Goal: Information Seeking & Learning: Learn about a topic

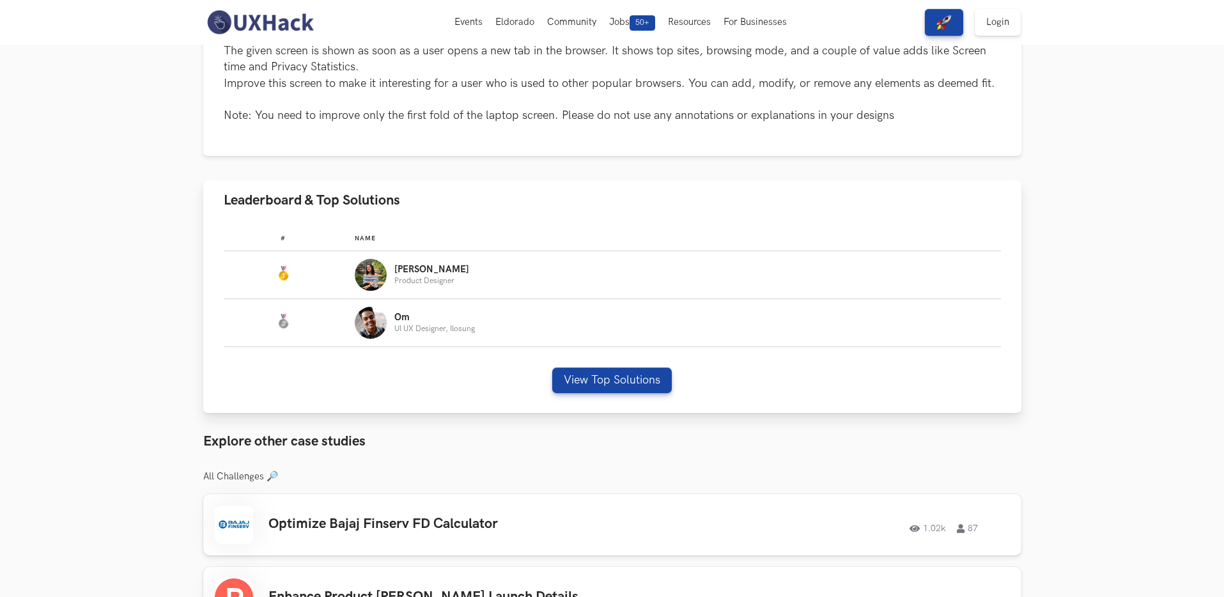
scroll to position [357, 0]
click at [589, 387] on button "View Top Solutions" at bounding box center [612, 382] width 120 height 26
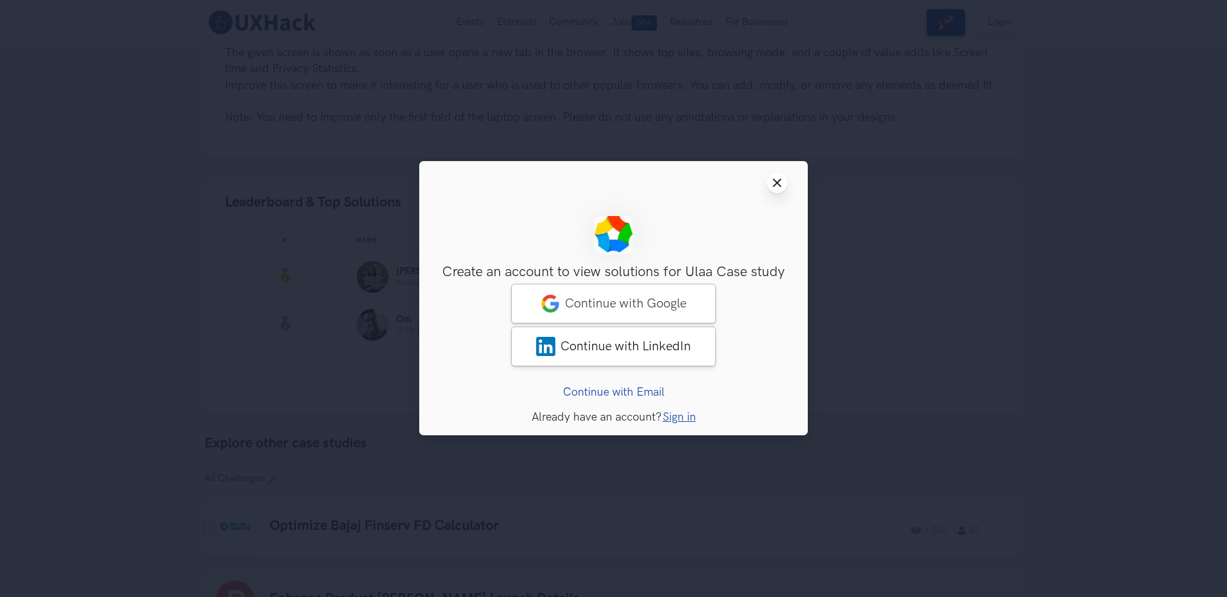
click at [773, 182] on icon "Close modal window" at bounding box center [777, 183] width 10 height 10
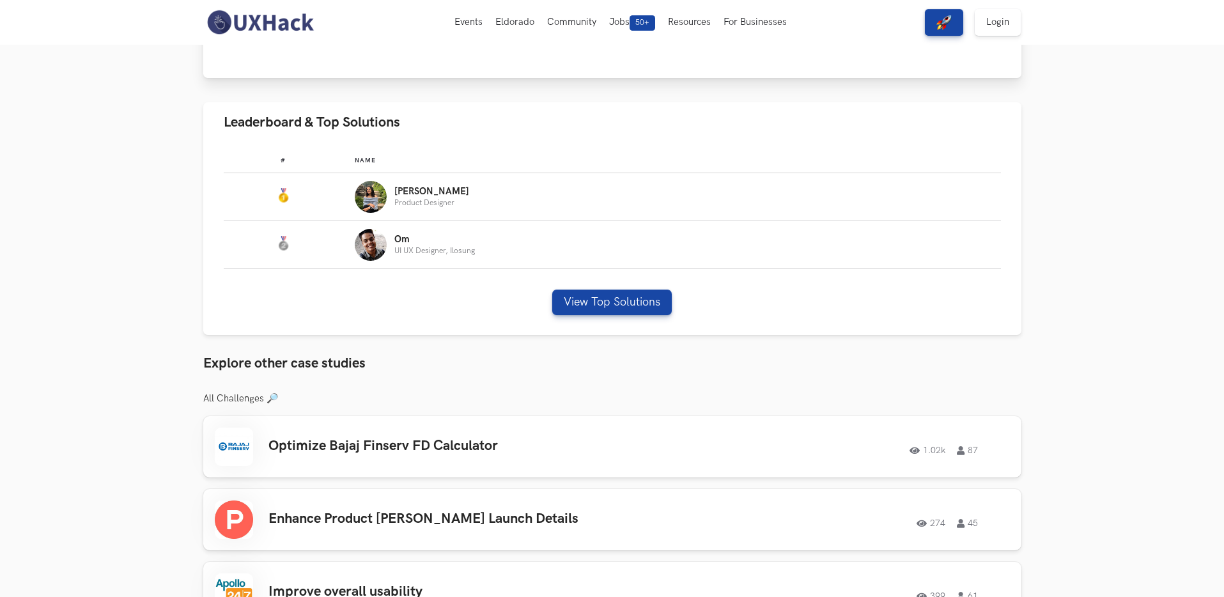
scroll to position [0, 0]
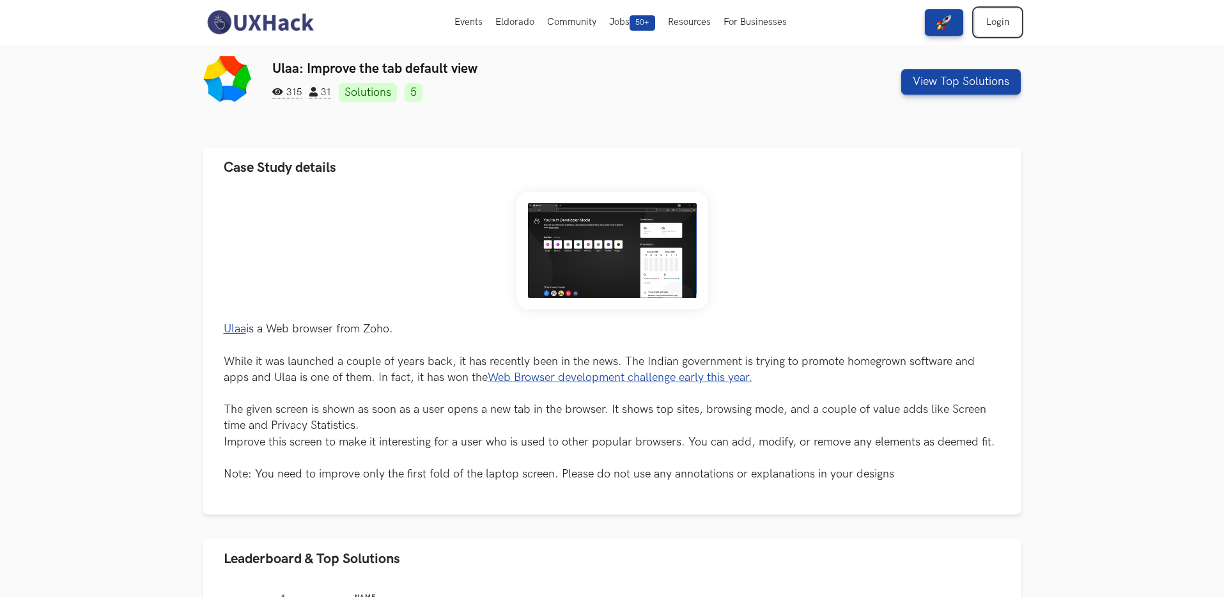
click at [1005, 26] on link "Login" at bounding box center [998, 22] width 46 height 27
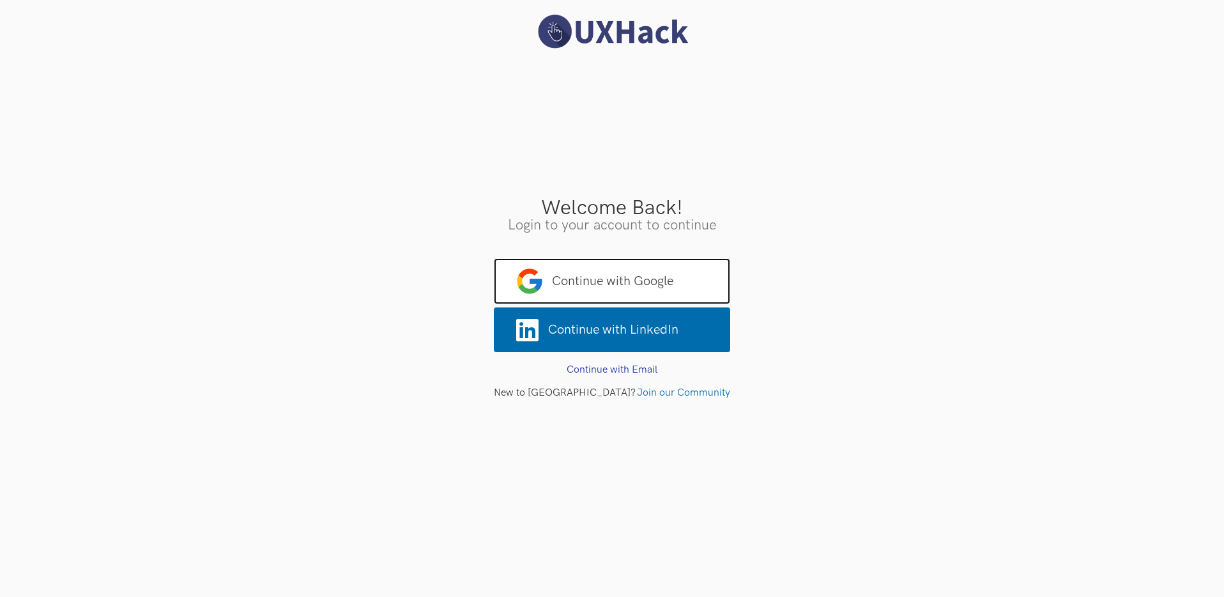
click at [635, 284] on span "Continue with Google" at bounding box center [612, 281] width 236 height 46
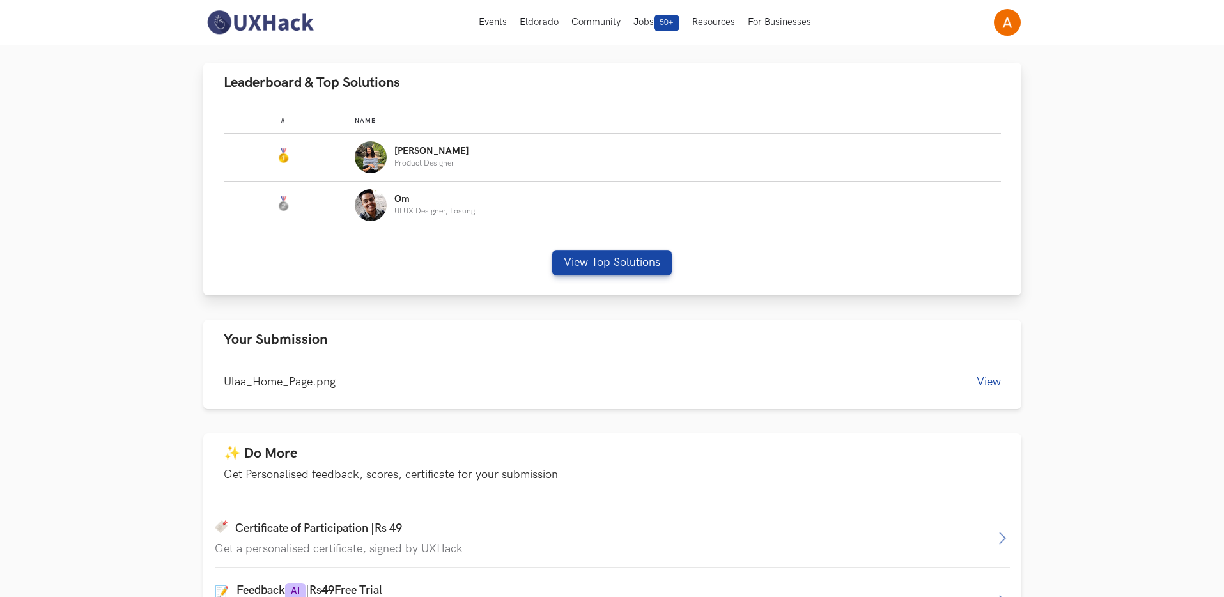
scroll to position [334, 0]
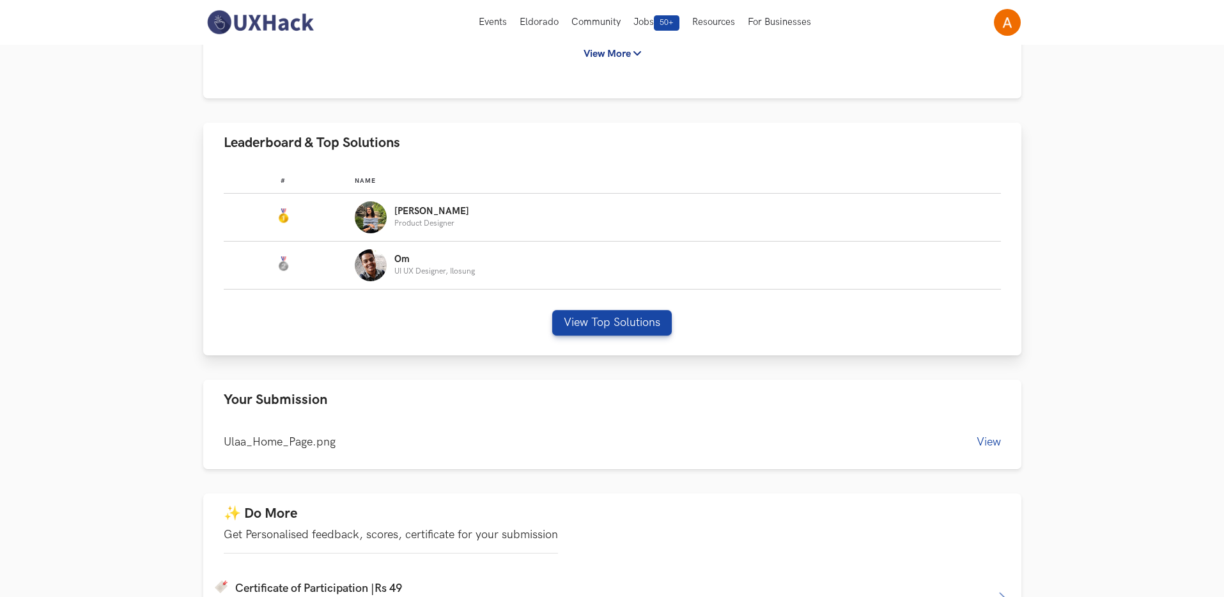
click at [394, 214] on p "[PERSON_NAME]" at bounding box center [431, 211] width 75 height 10
click at [418, 208] on p "[PERSON_NAME]" at bounding box center [431, 211] width 75 height 10
click at [646, 327] on button "View Top Solutions" at bounding box center [612, 323] width 120 height 26
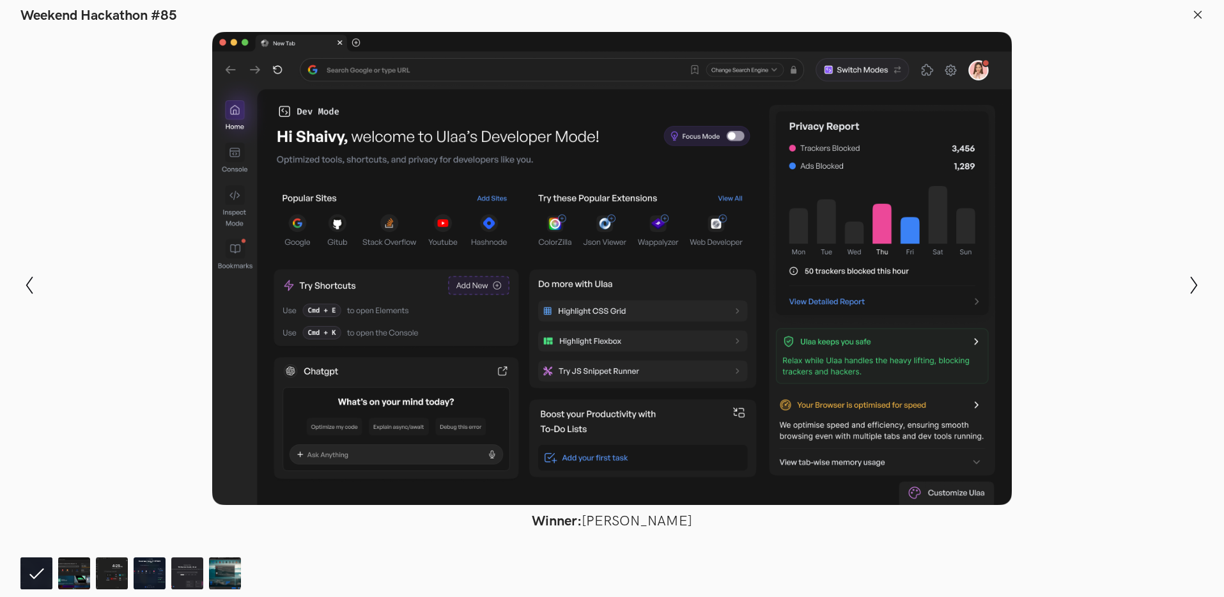
scroll to position [567, 0]
click at [1052, 265] on div at bounding box center [612, 268] width 1130 height 473
click at [1197, 14] on line at bounding box center [1197, 14] width 7 height 7
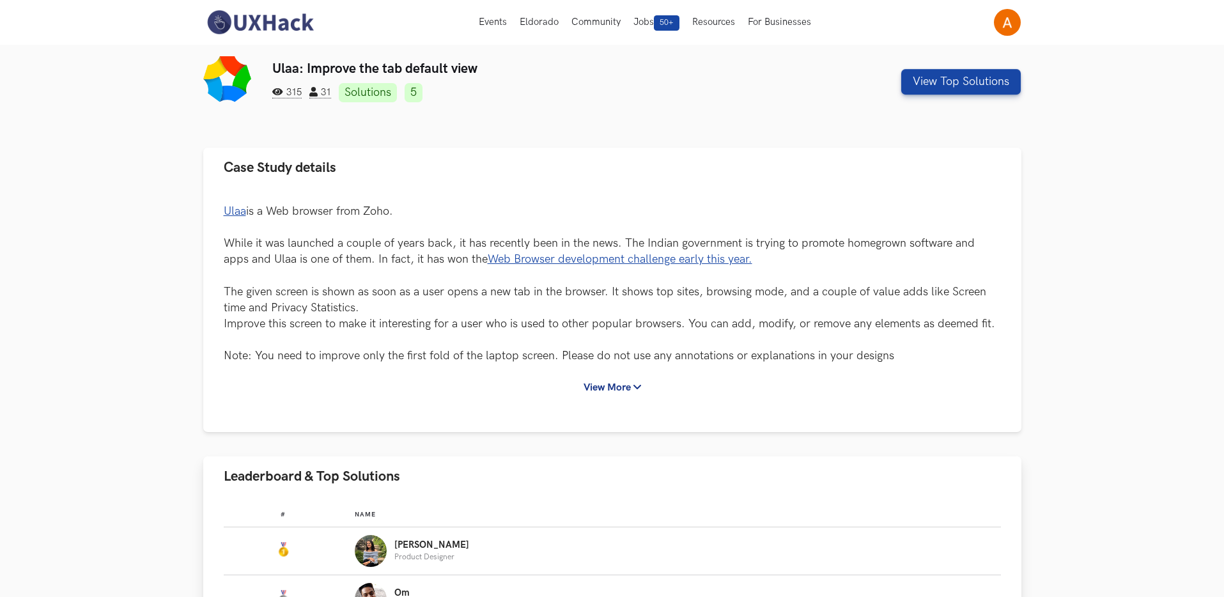
scroll to position [259, 0]
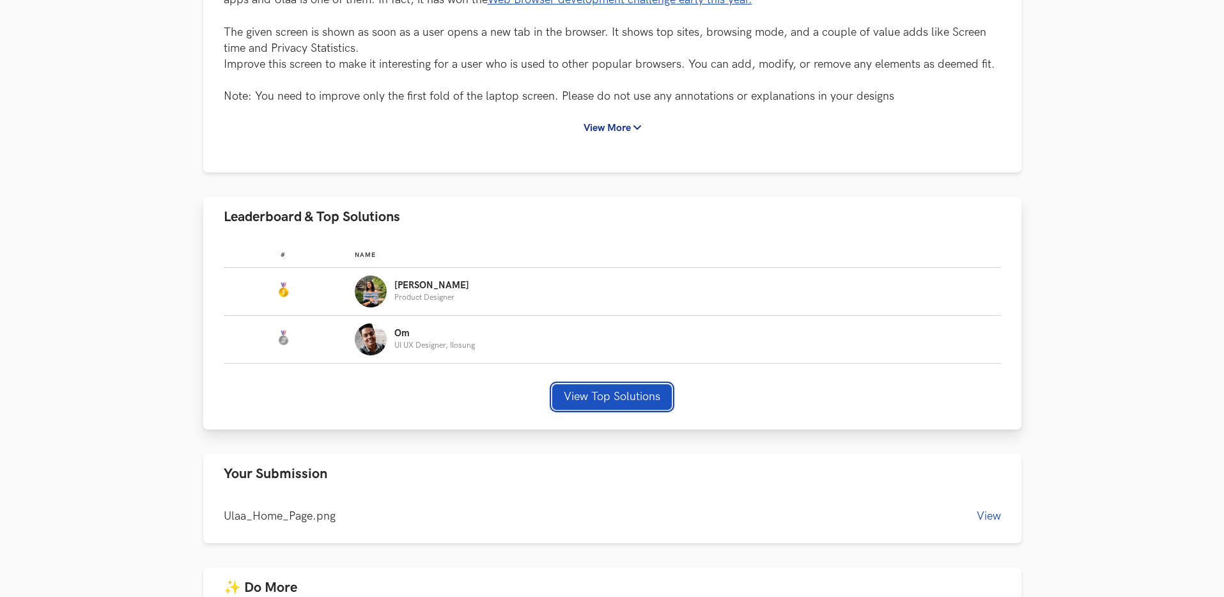
click at [613, 394] on button "View Top Solutions" at bounding box center [612, 397] width 120 height 26
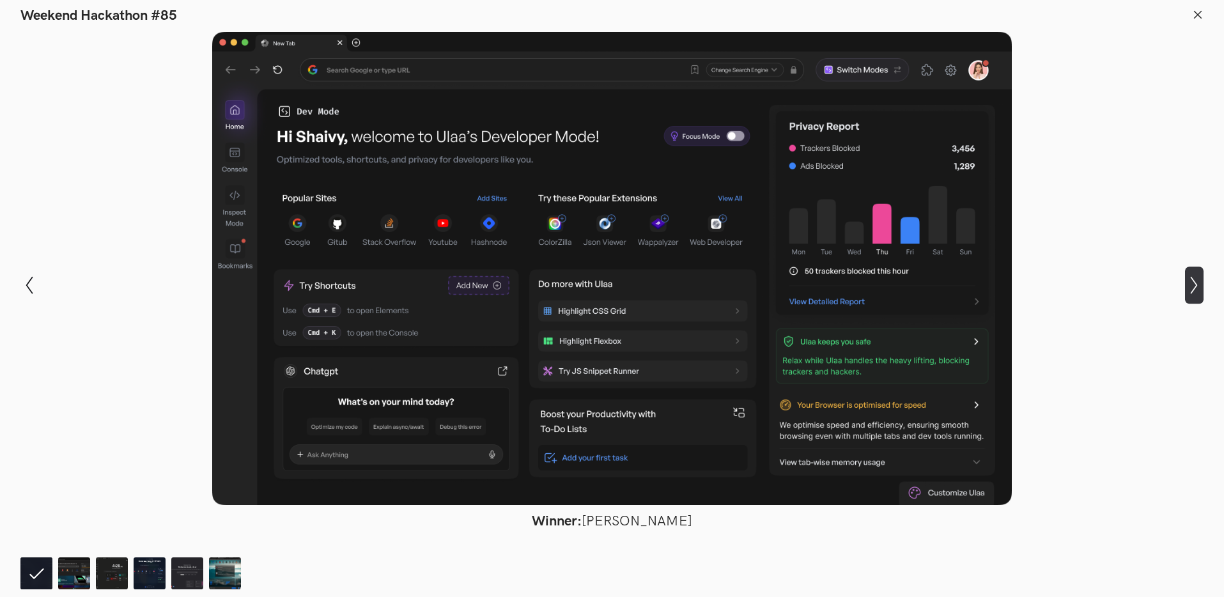
click at [1192, 279] on icon at bounding box center [1194, 285] width 7 height 18
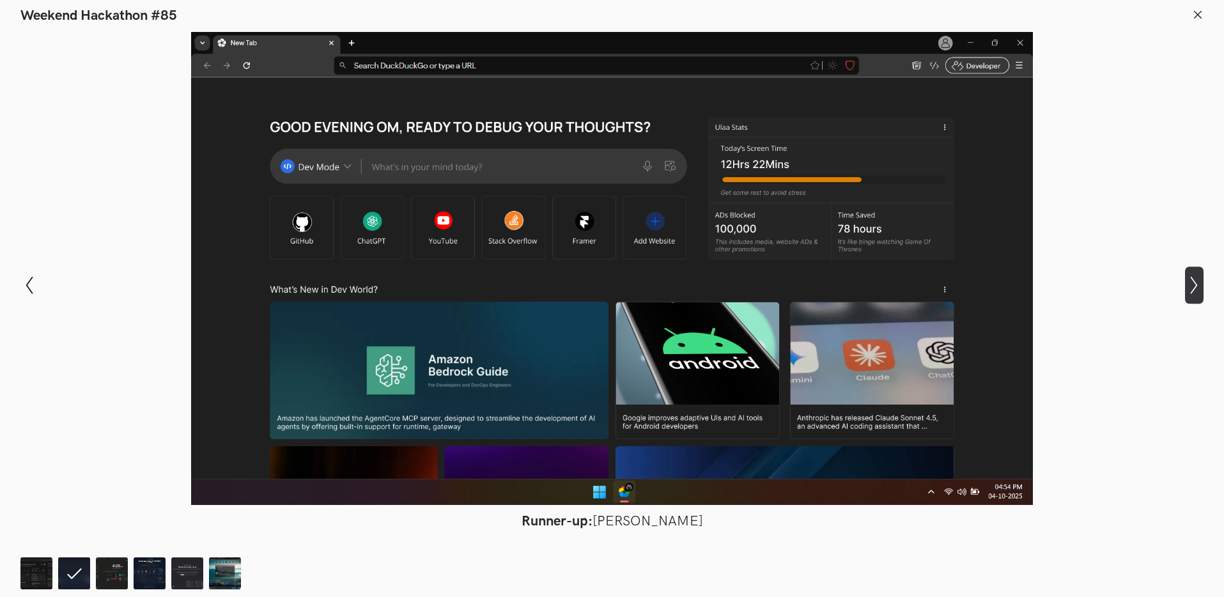
click at [1196, 281] on icon "Show next slide" at bounding box center [1194, 285] width 19 height 19
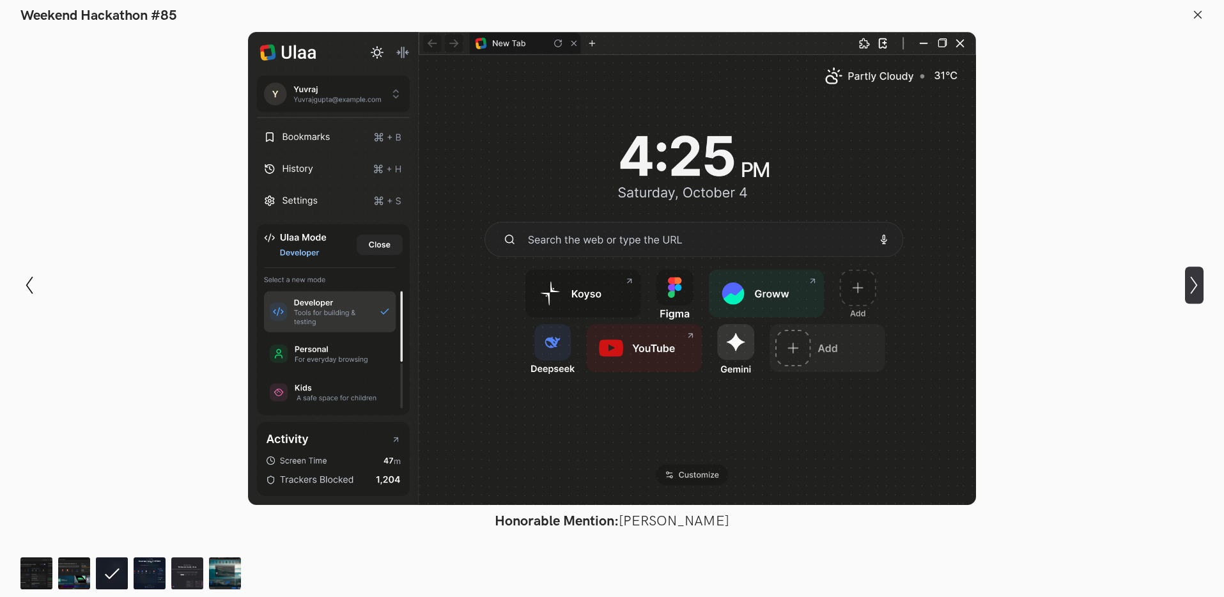
click at [1196, 281] on icon "Show next slide" at bounding box center [1194, 285] width 19 height 19
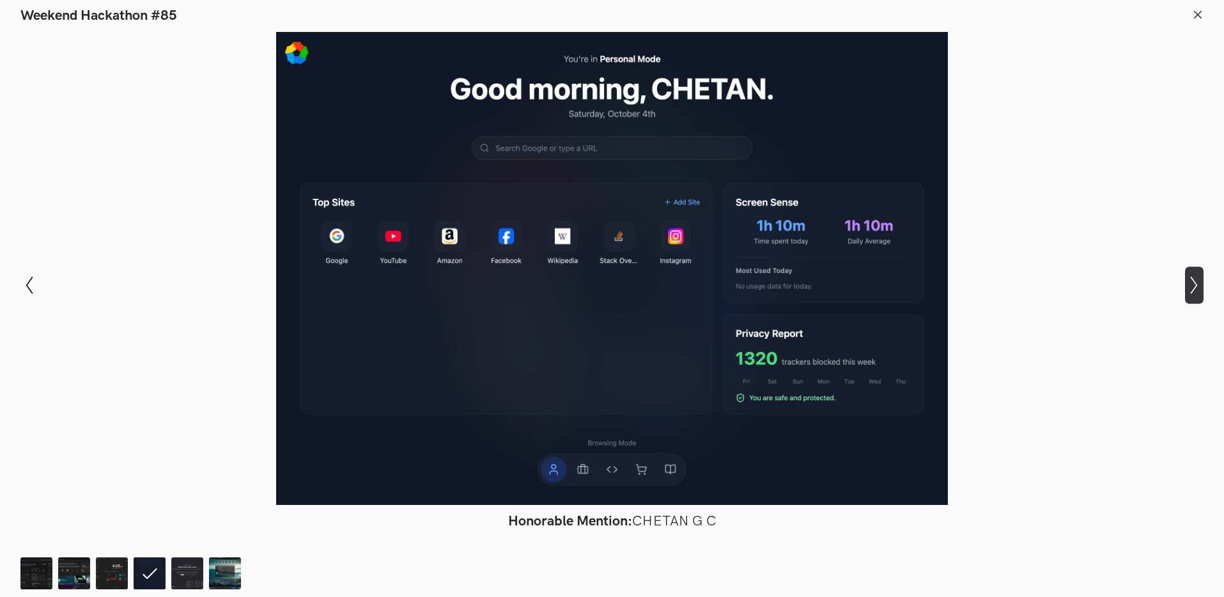
click at [1196, 281] on icon "Show next slide" at bounding box center [1194, 285] width 19 height 19
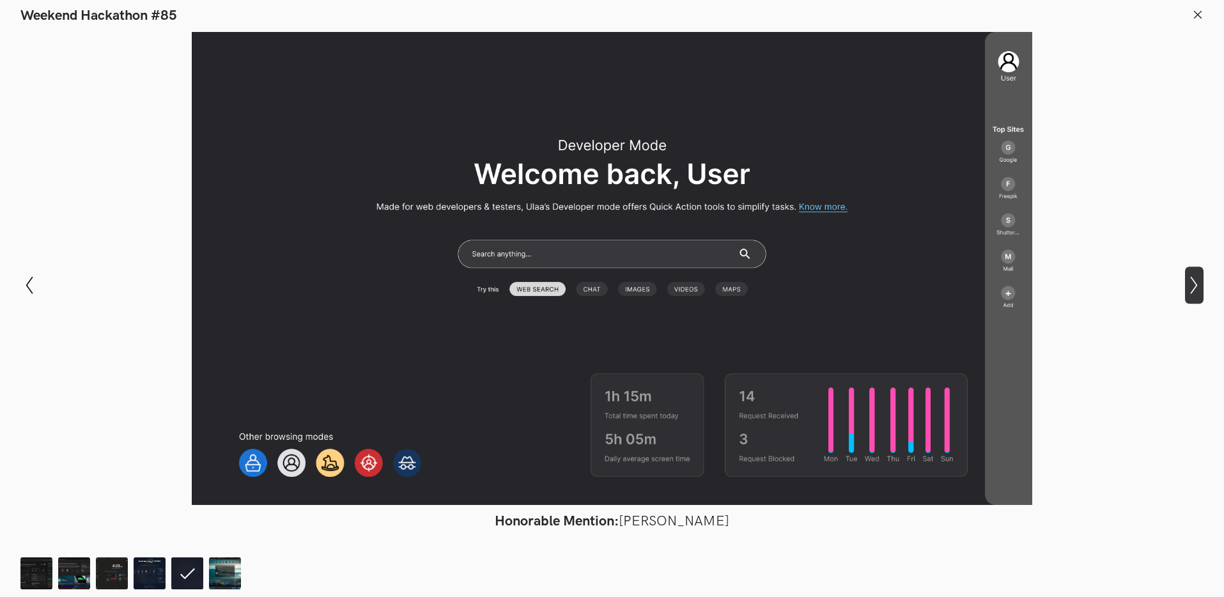
click at [1196, 281] on icon "Show next slide" at bounding box center [1194, 285] width 19 height 19
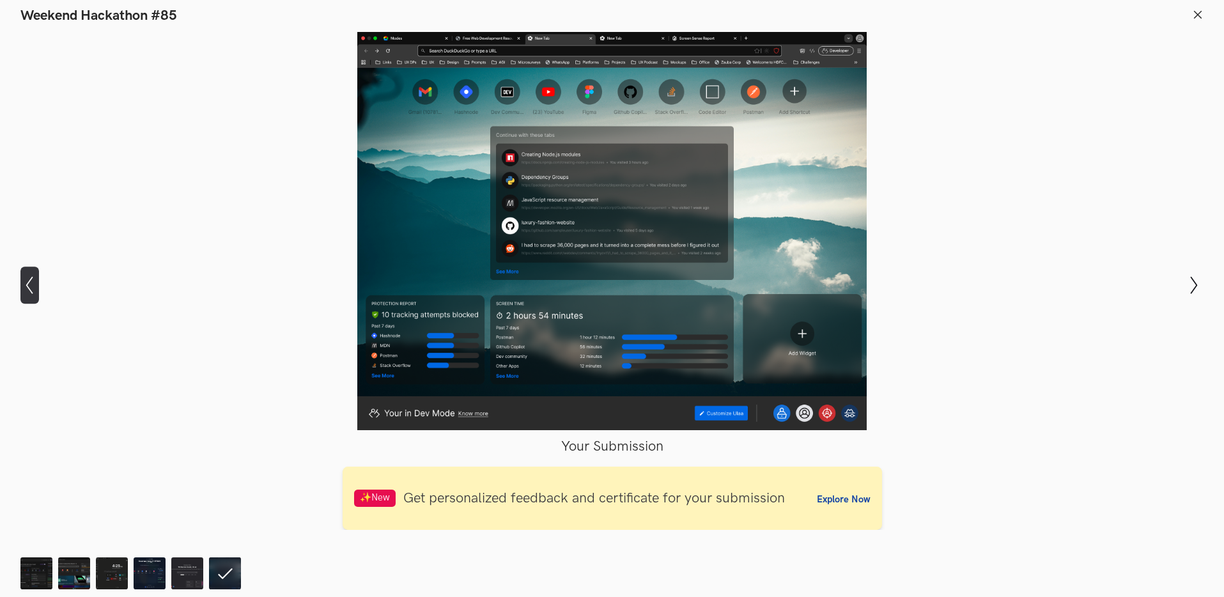
click at [32, 287] on icon "Show previous slide" at bounding box center [29, 285] width 19 height 19
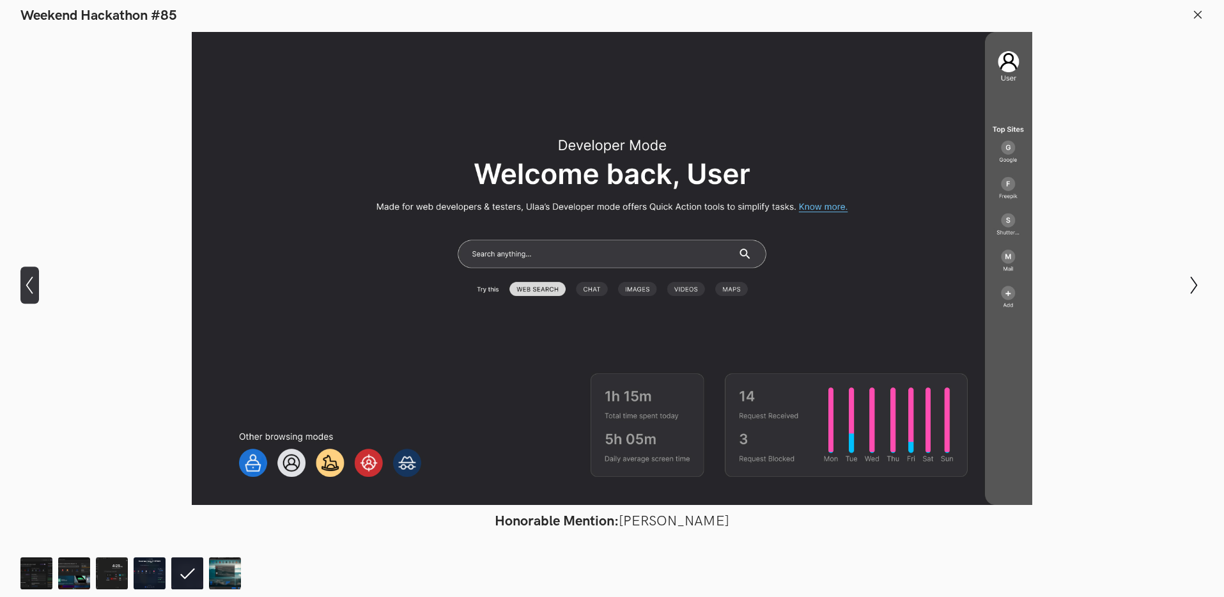
click at [32, 287] on icon "Show previous slide" at bounding box center [29, 285] width 19 height 19
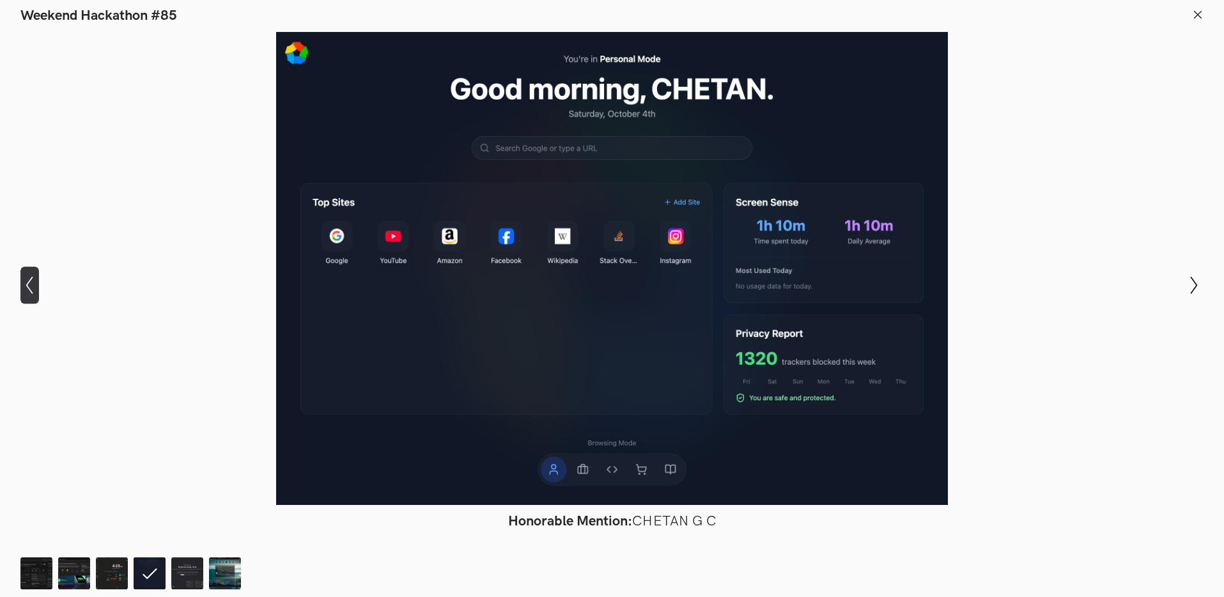
click at [32, 287] on icon "Show previous slide" at bounding box center [29, 285] width 19 height 19
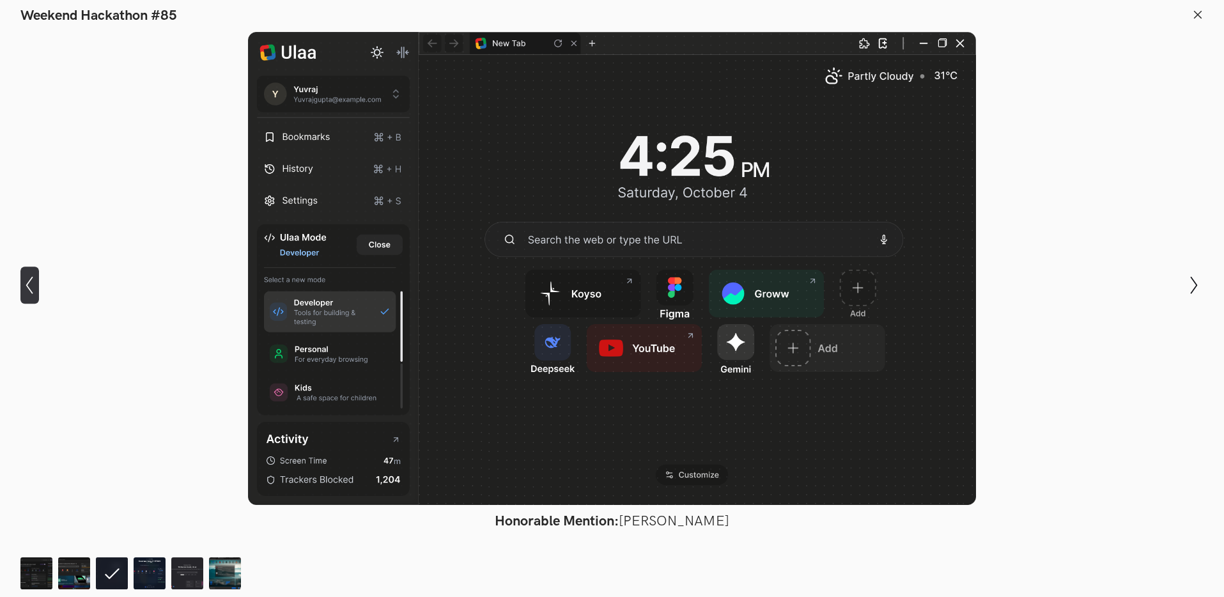
click at [32, 287] on icon "Show previous slide" at bounding box center [29, 285] width 19 height 19
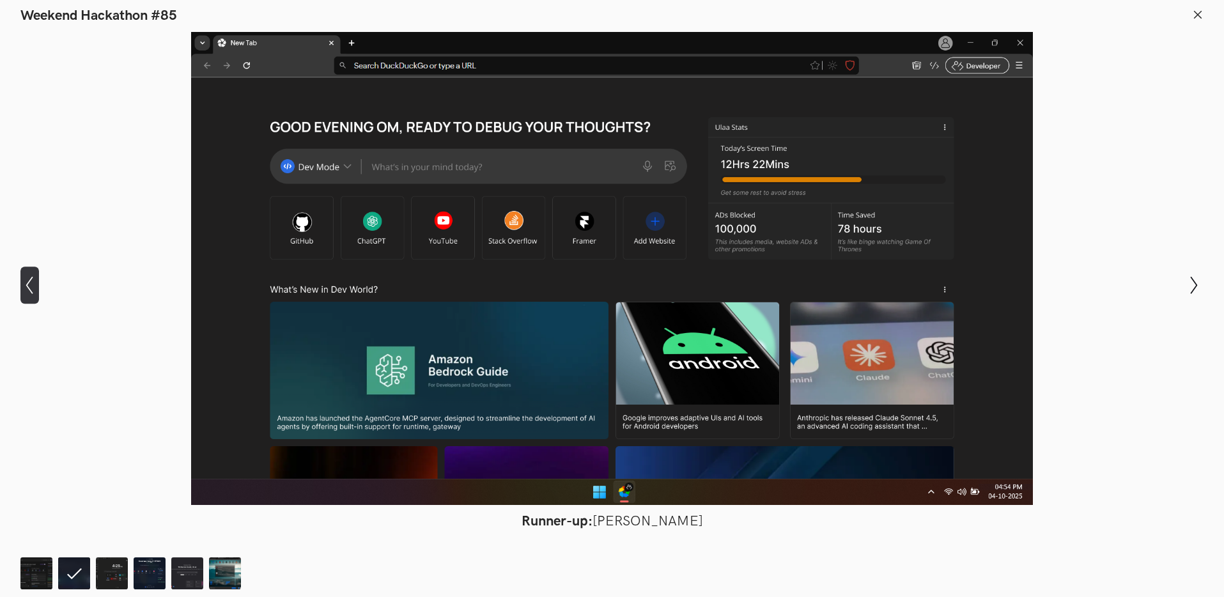
click at [32, 287] on icon "Show previous slide" at bounding box center [29, 285] width 19 height 19
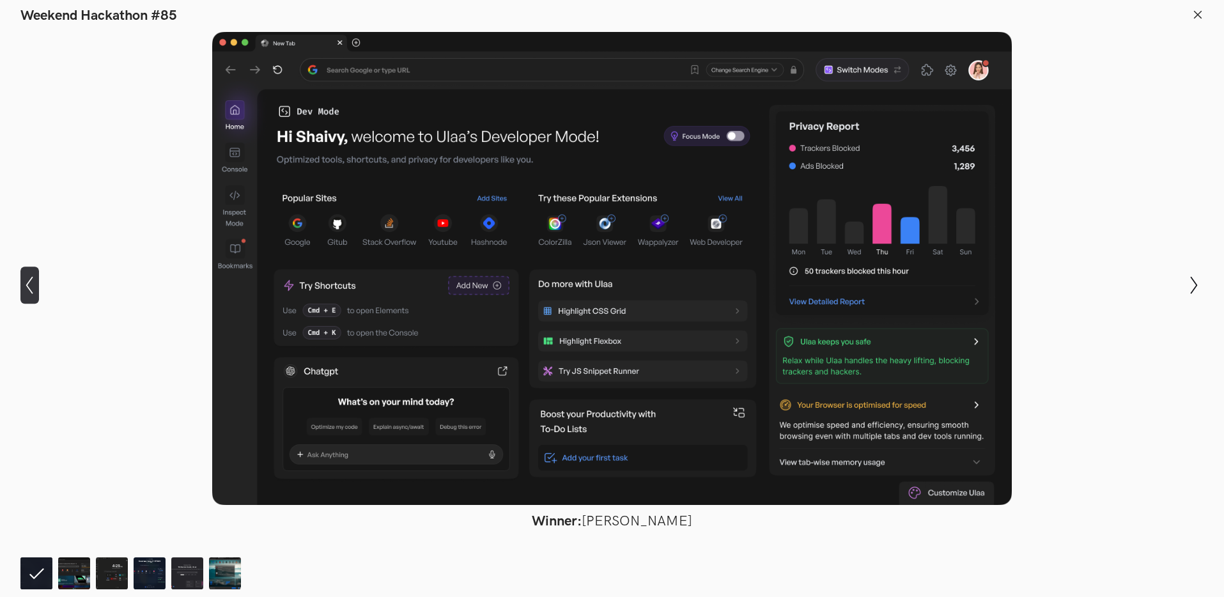
click at [32, 287] on icon "Show previous slide" at bounding box center [29, 285] width 19 height 19
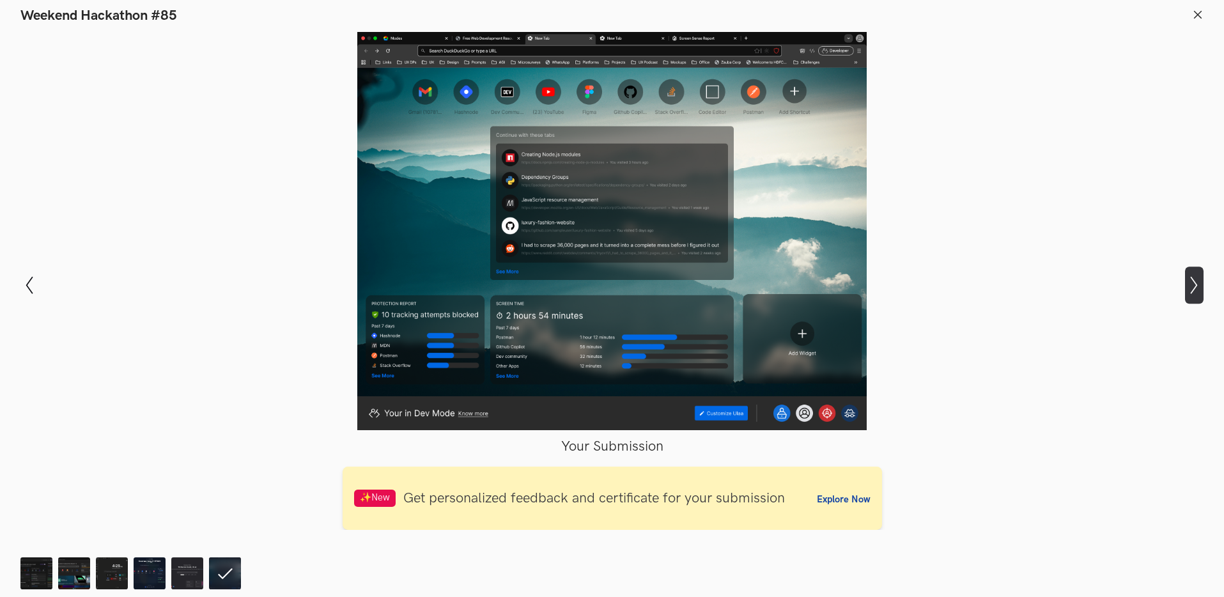
click at [1191, 289] on icon "Show next slide" at bounding box center [1194, 285] width 19 height 19
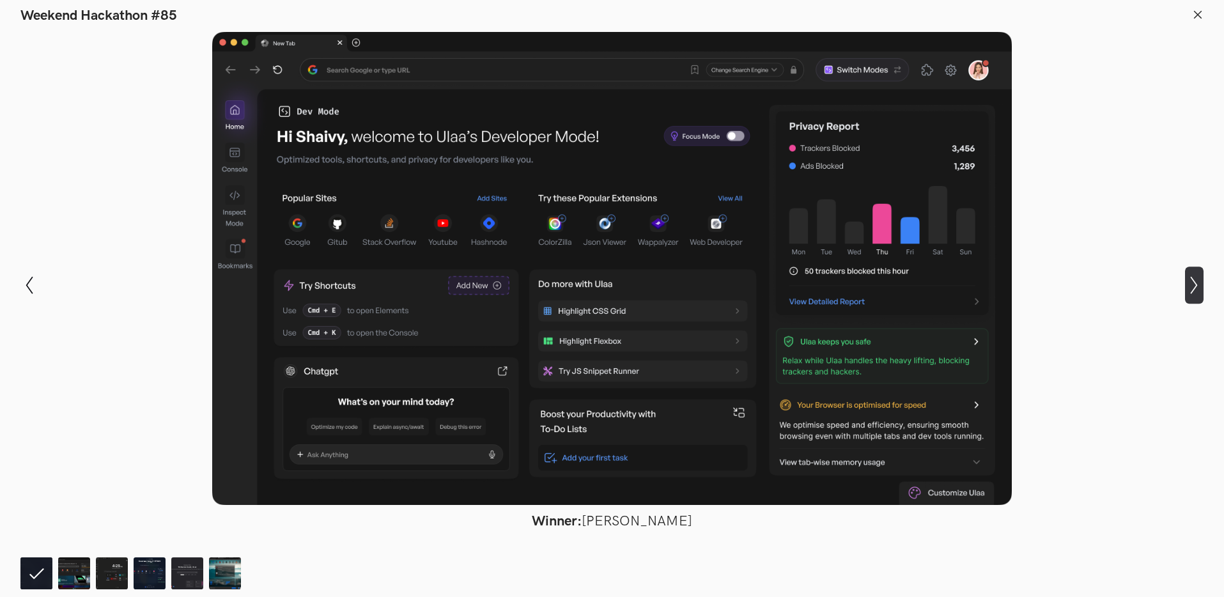
click at [1191, 289] on icon "Show next slide" at bounding box center [1194, 285] width 19 height 19
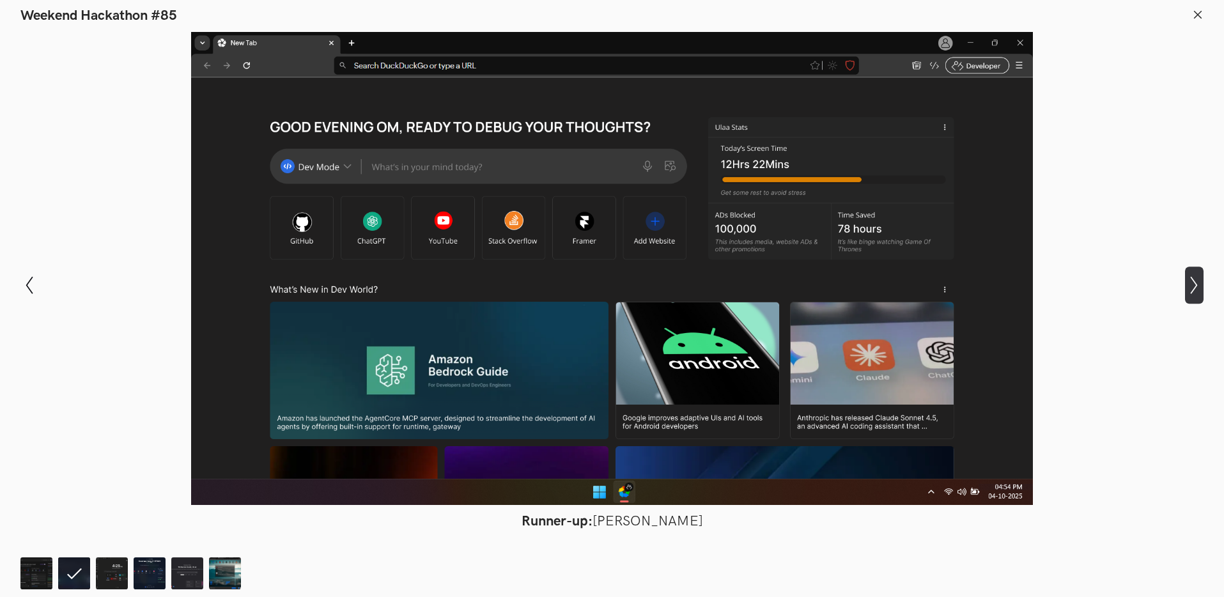
click at [1191, 289] on icon "Show next slide" at bounding box center [1194, 285] width 19 height 19
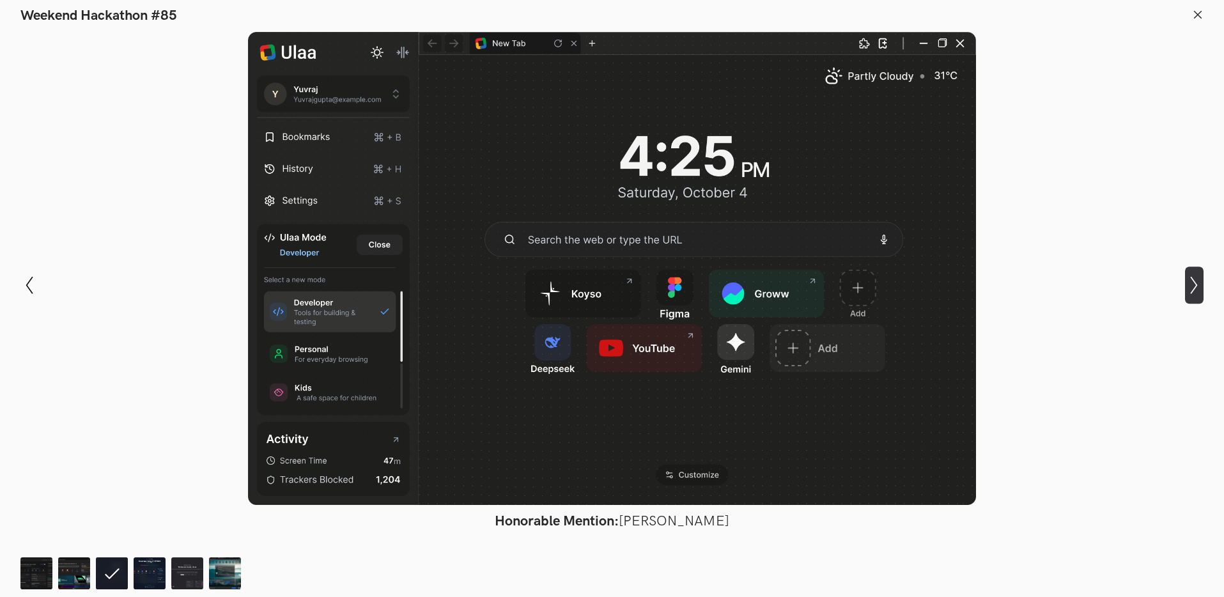
click at [1191, 289] on icon "Show next slide" at bounding box center [1194, 285] width 19 height 19
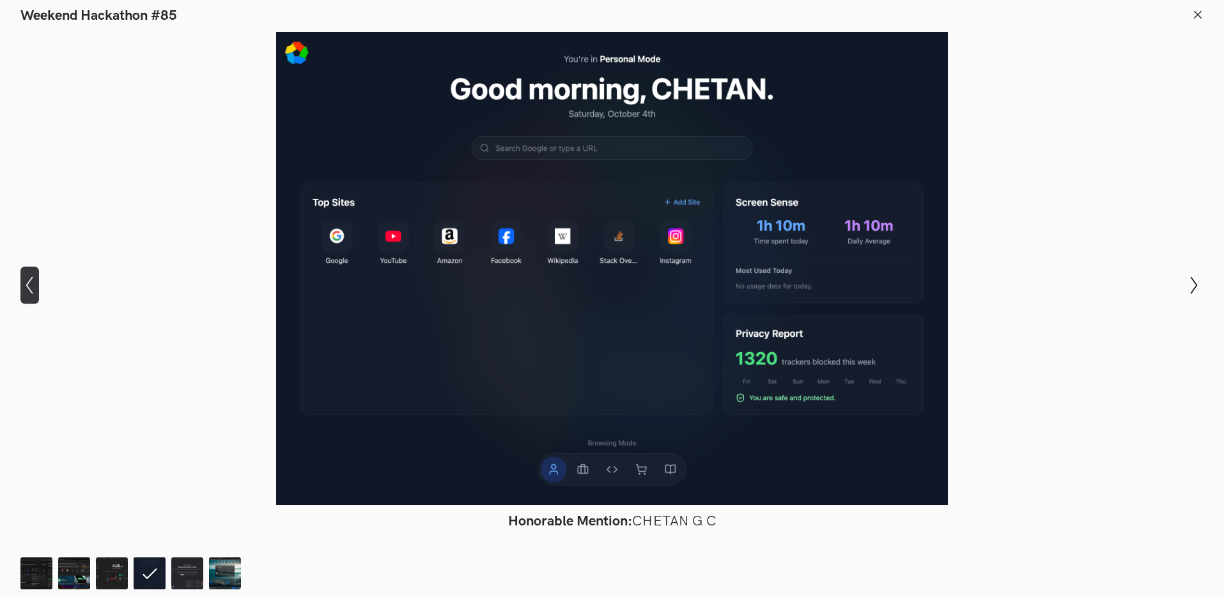
click at [22, 277] on icon "Show previous slide" at bounding box center [29, 285] width 19 height 19
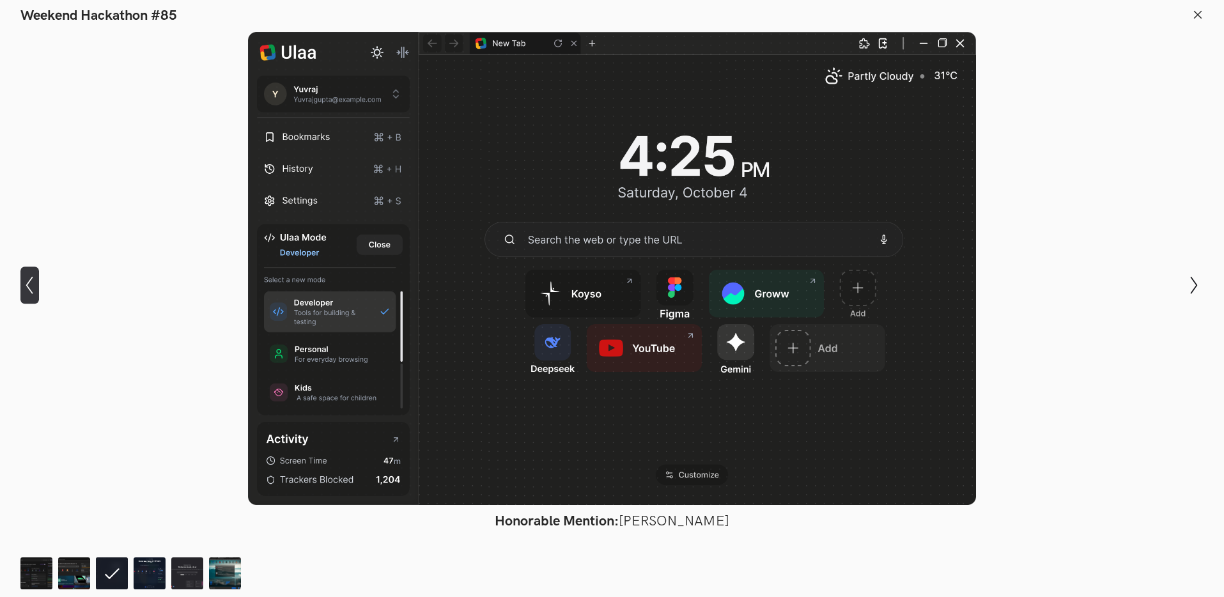
click at [22, 277] on icon "Show previous slide" at bounding box center [29, 285] width 19 height 19
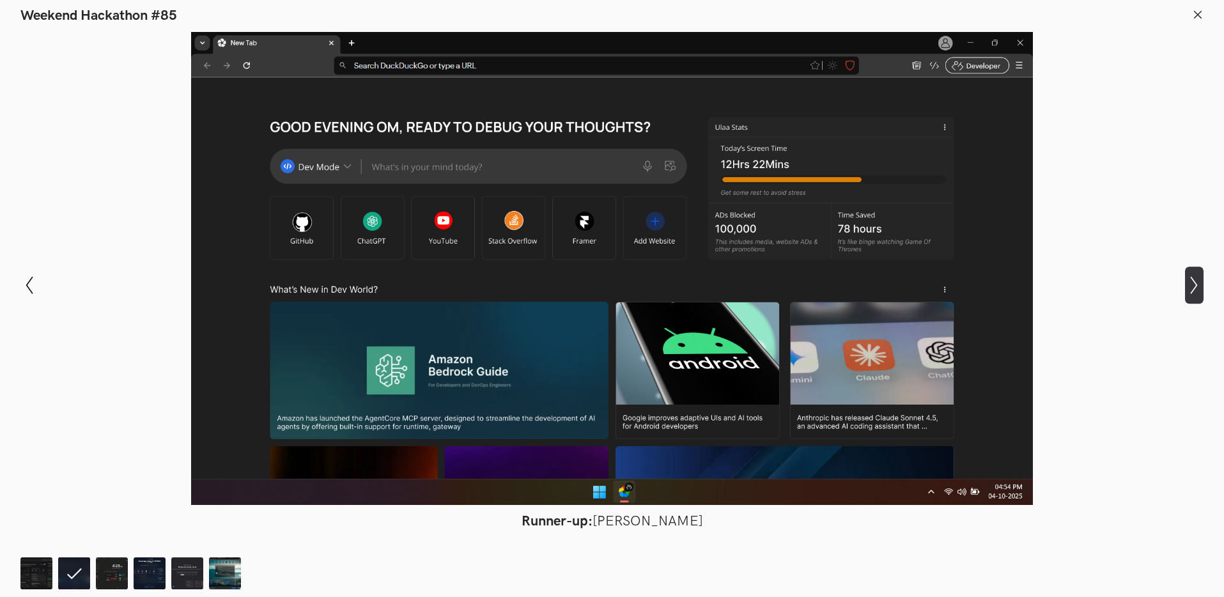
click at [1195, 289] on icon "Show next slide" at bounding box center [1194, 285] width 19 height 19
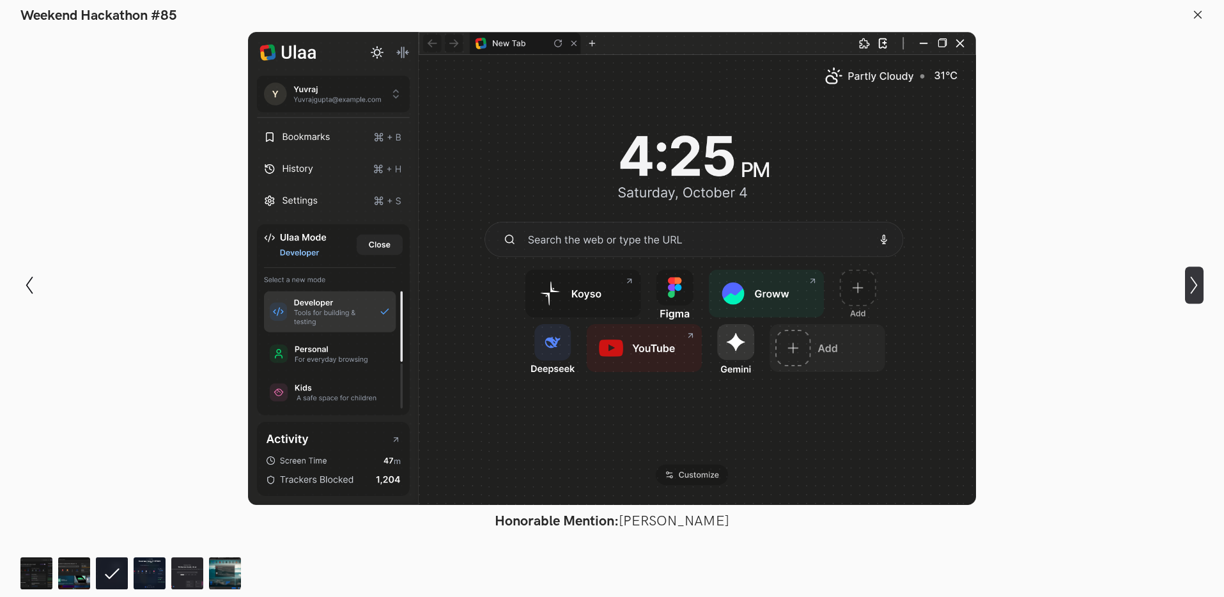
click at [1200, 286] on icon "Show next slide" at bounding box center [1194, 285] width 19 height 19
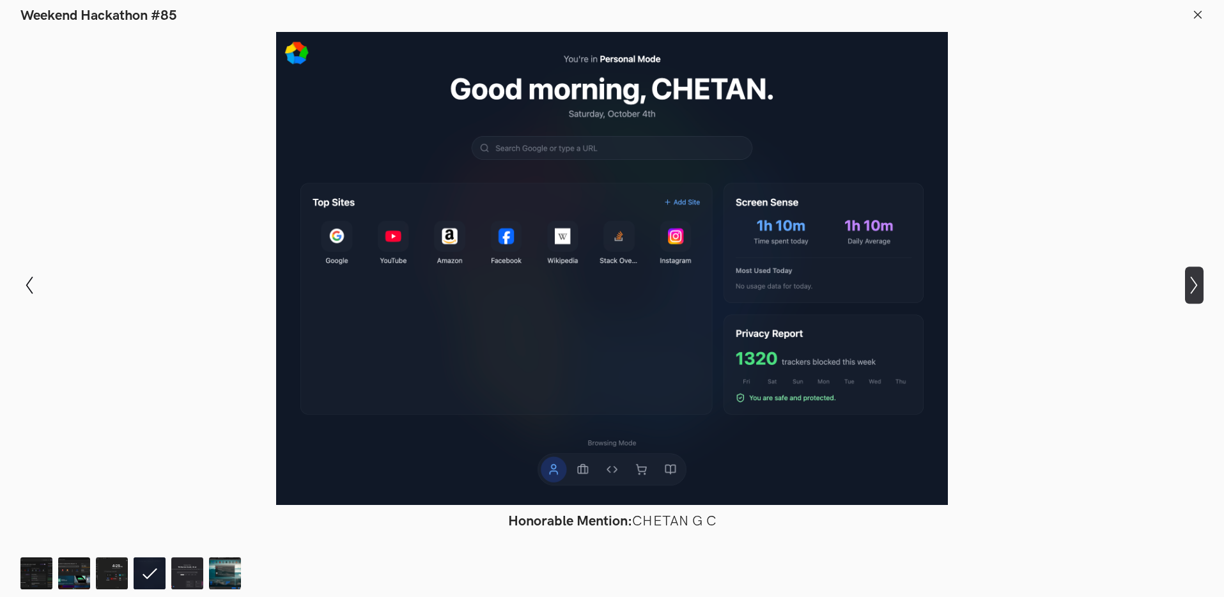
click at [1196, 288] on icon "Show next slide" at bounding box center [1194, 285] width 19 height 19
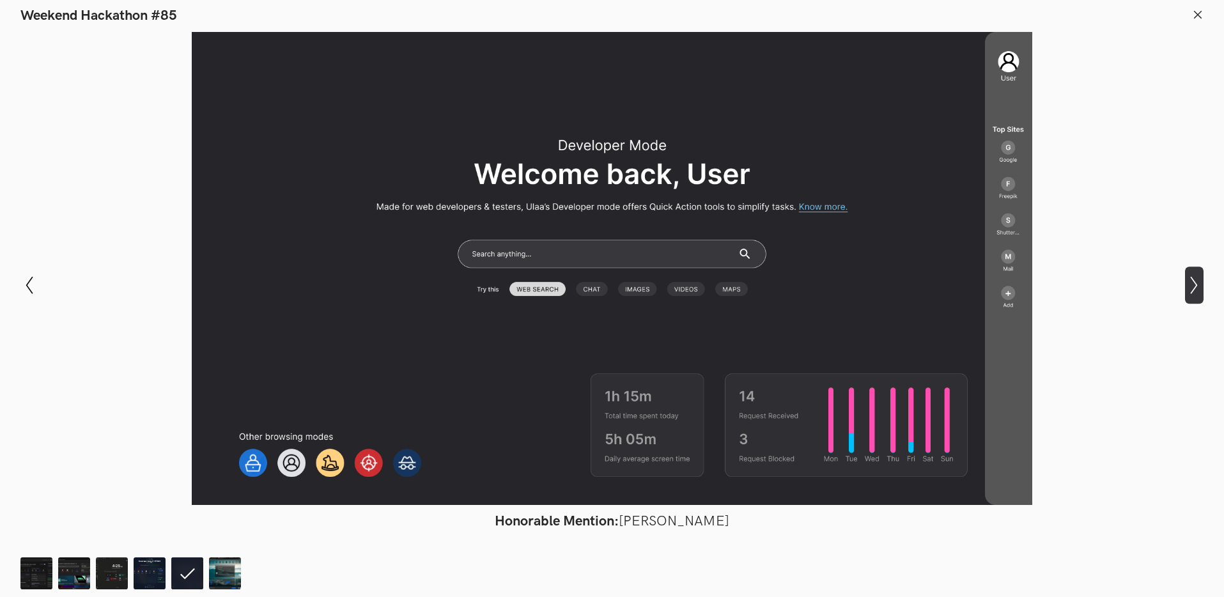
click at [1196, 288] on icon "Show next slide" at bounding box center [1194, 285] width 19 height 19
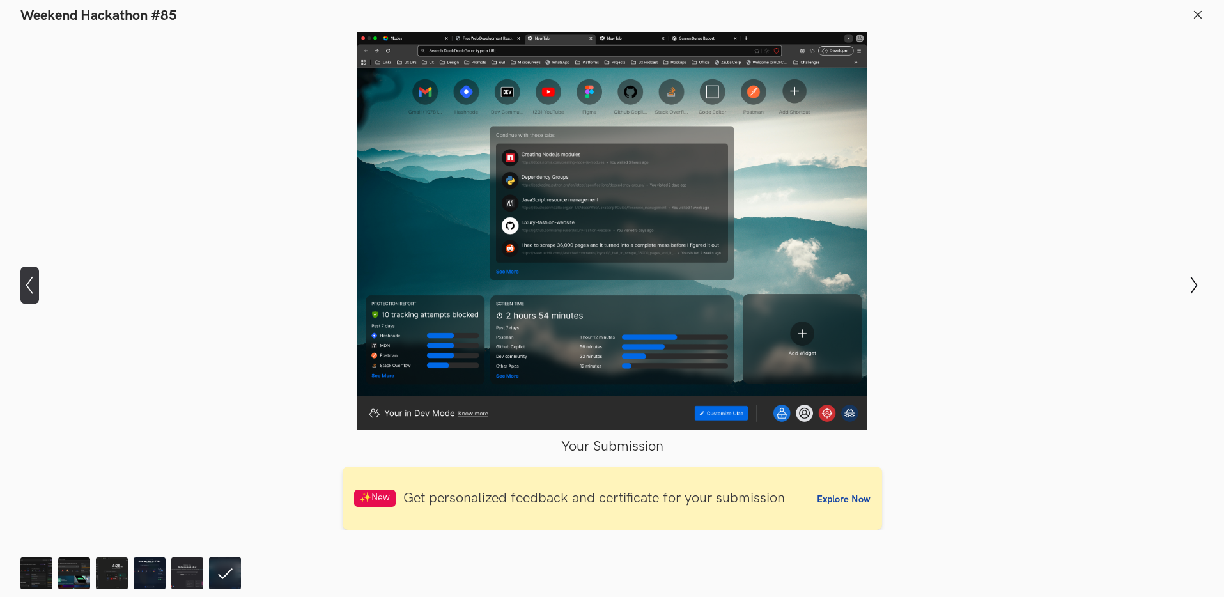
click at [24, 276] on button "Show previous slide" at bounding box center [29, 284] width 19 height 37
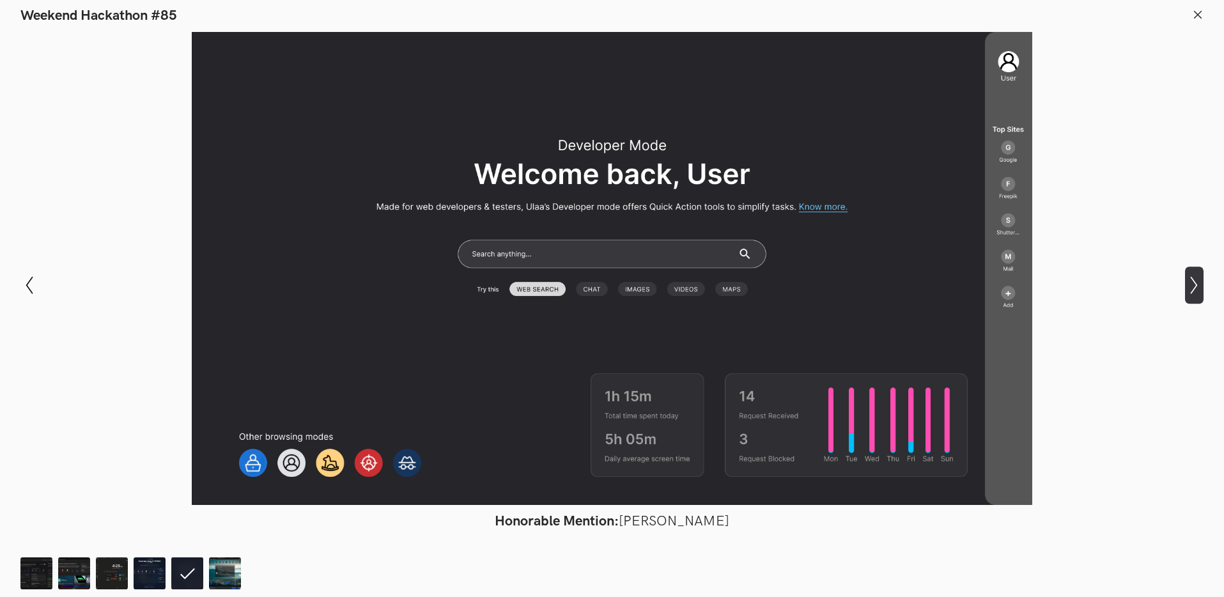
click at [1198, 291] on icon "Show next slide" at bounding box center [1194, 285] width 19 height 19
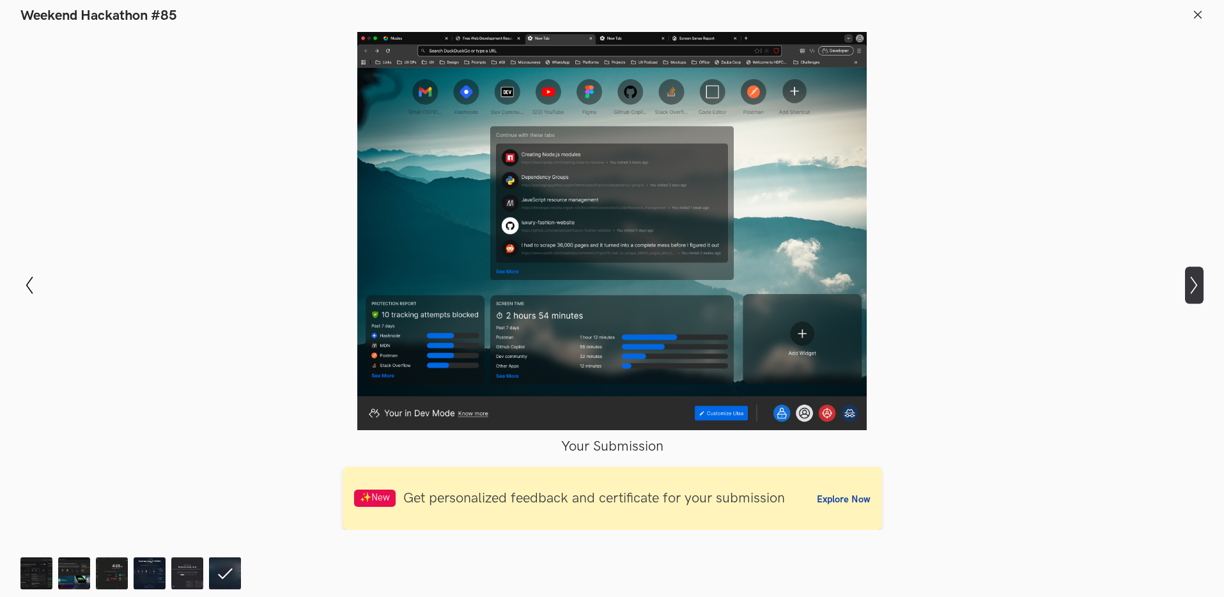
click at [1198, 291] on icon "Show next slide" at bounding box center [1194, 285] width 19 height 19
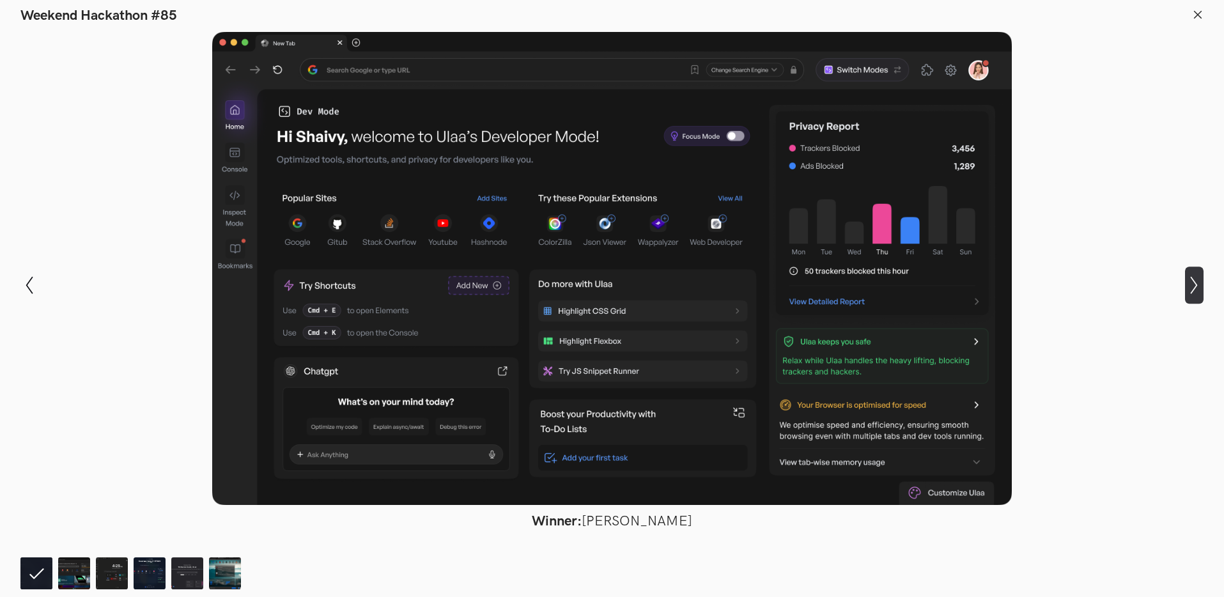
click at [1198, 291] on icon "Show next slide" at bounding box center [1194, 285] width 19 height 19
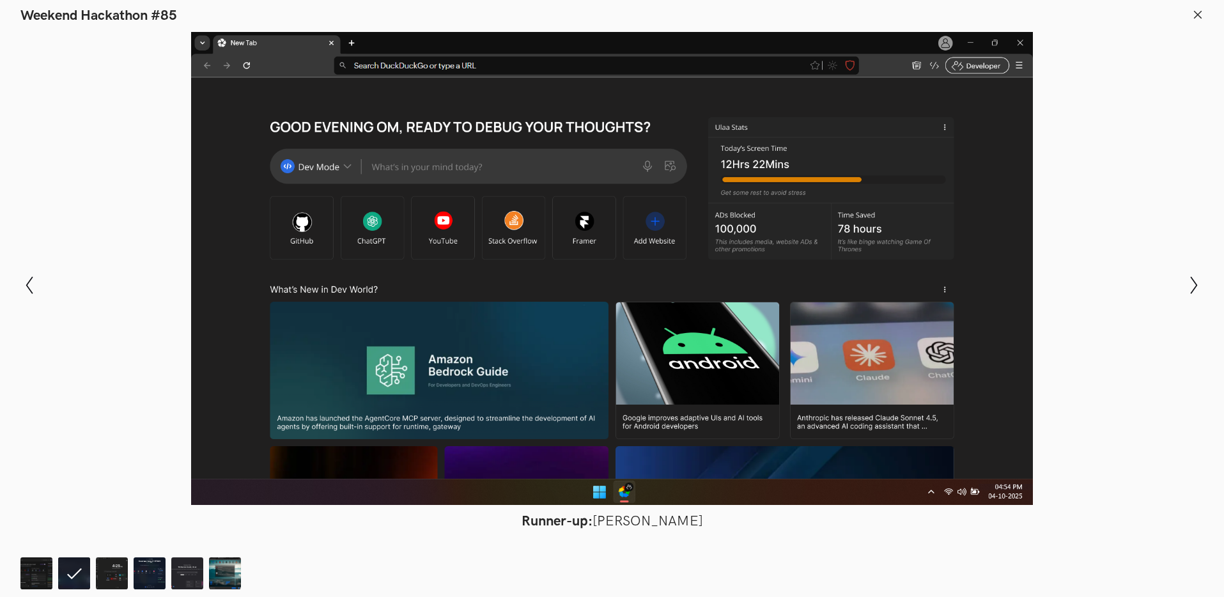
scroll to position [477, 0]
click at [38, 286] on icon "Show previous slide" at bounding box center [29, 285] width 19 height 19
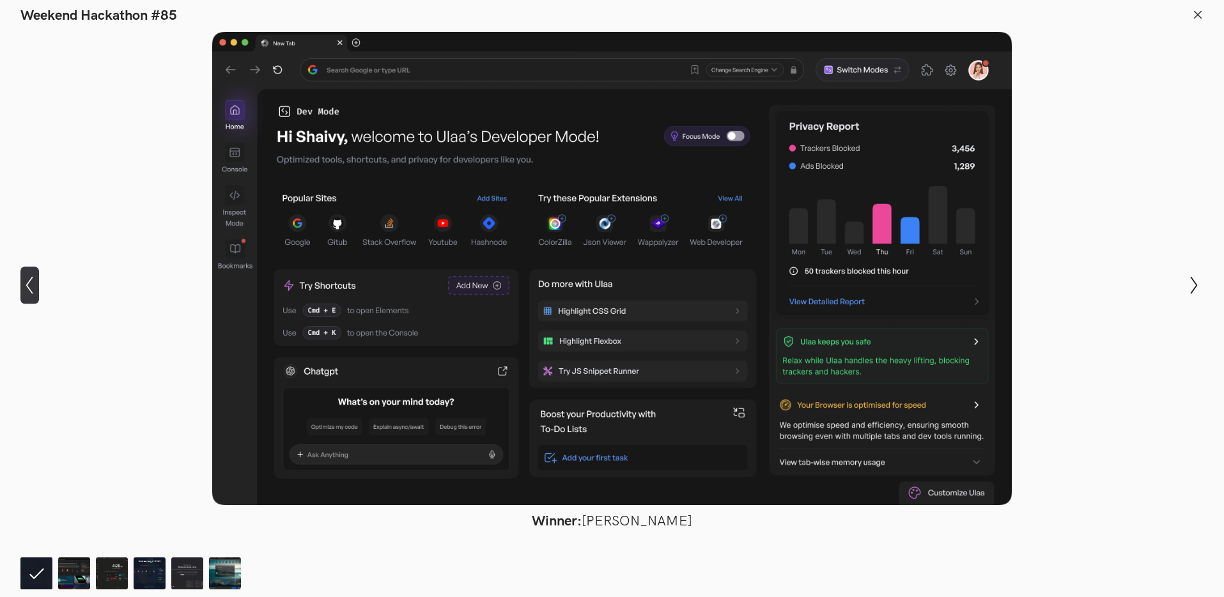
click at [38, 286] on icon "Show previous slide" at bounding box center [29, 285] width 19 height 19
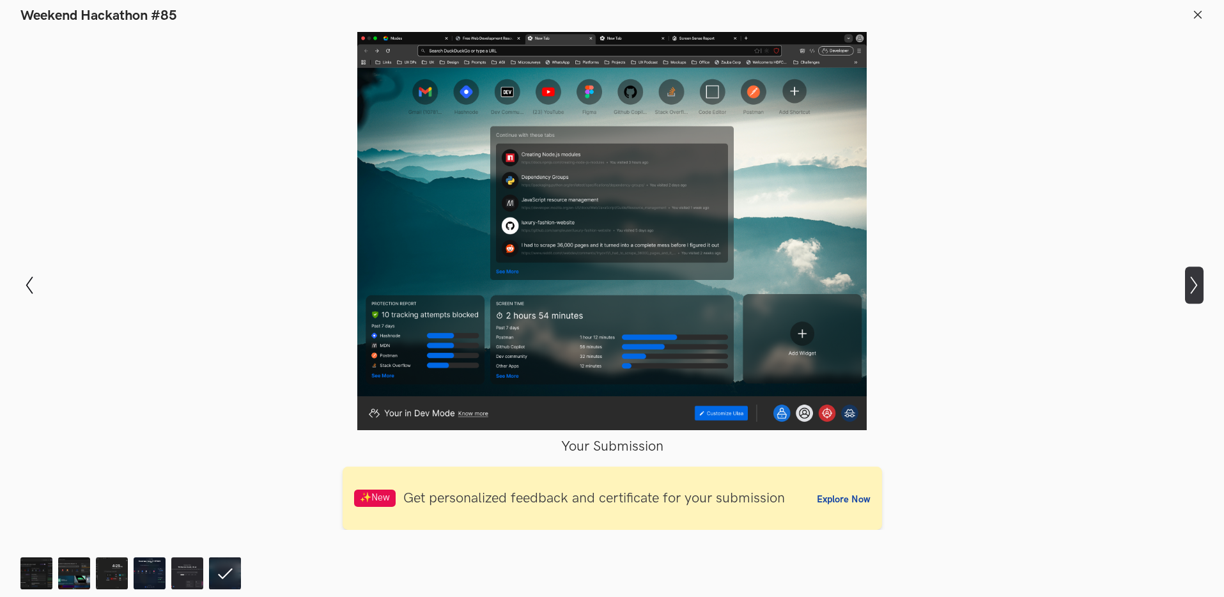
click at [1195, 281] on icon "Show next slide" at bounding box center [1194, 285] width 19 height 19
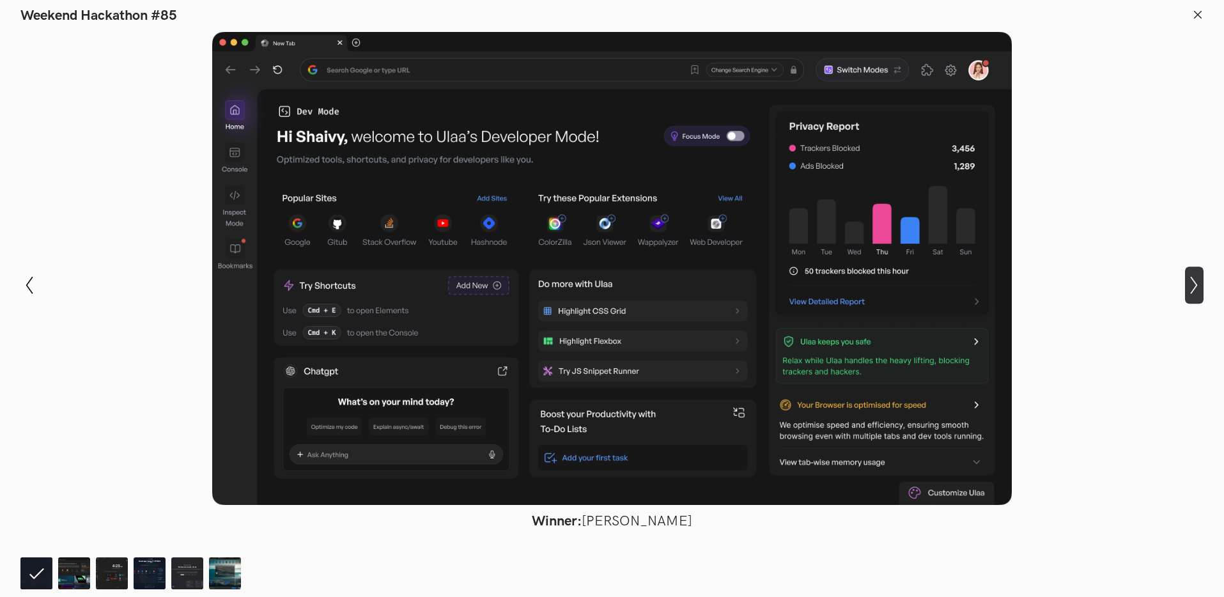
click at [1195, 281] on icon "Show next slide" at bounding box center [1194, 285] width 19 height 19
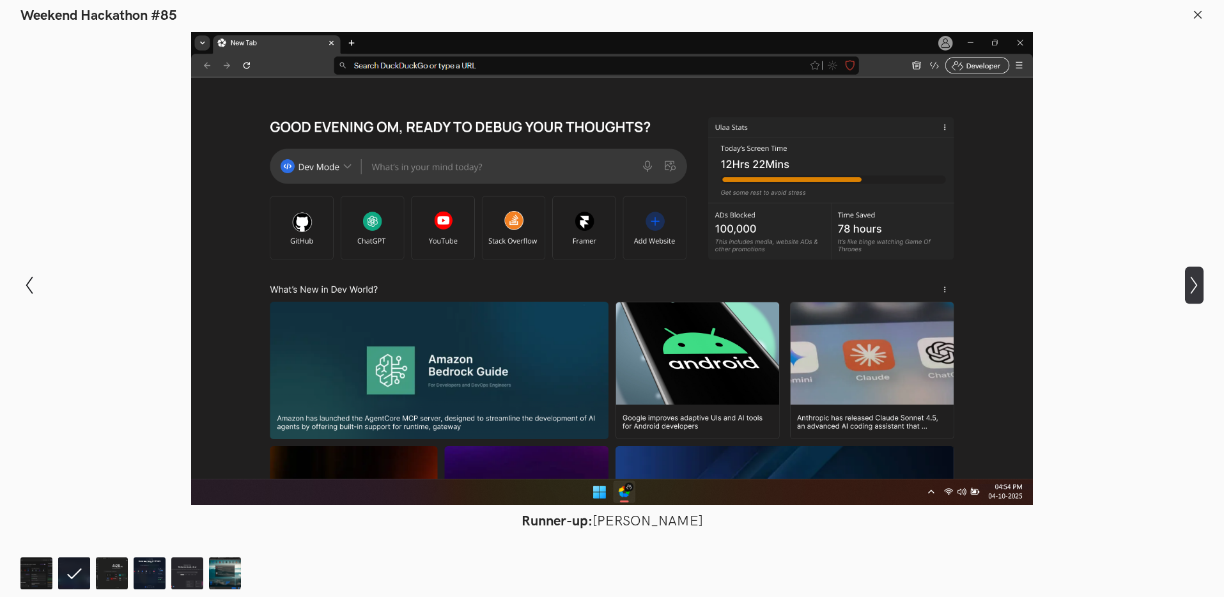
click at [1195, 281] on icon "Show next slide" at bounding box center [1194, 285] width 19 height 19
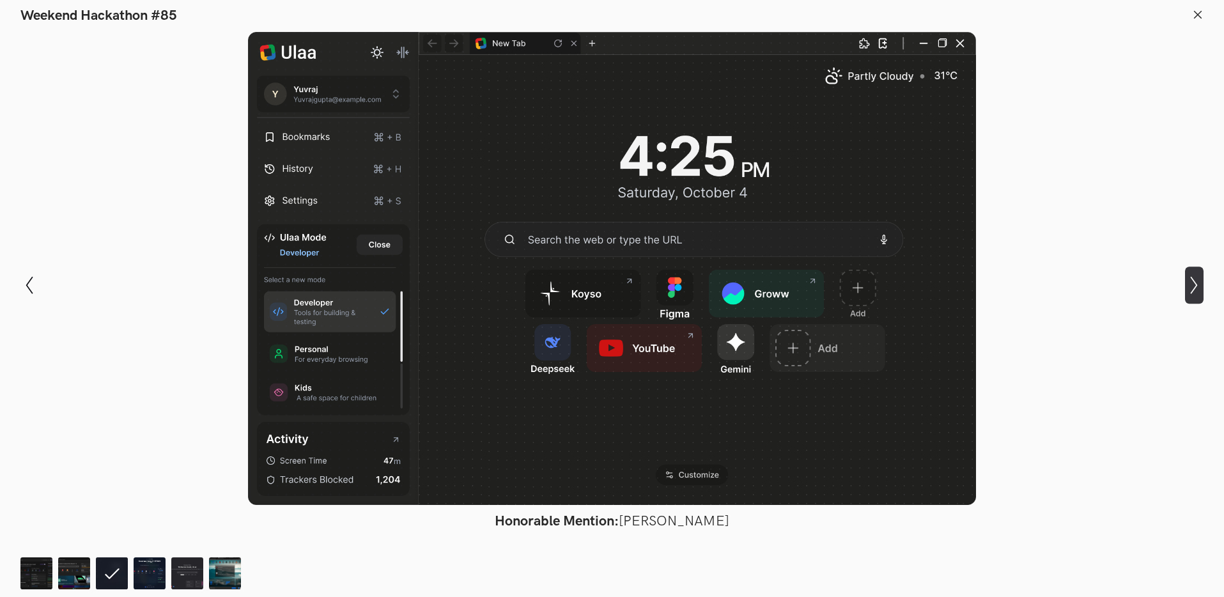
click at [1195, 281] on icon "Show next slide" at bounding box center [1194, 285] width 19 height 19
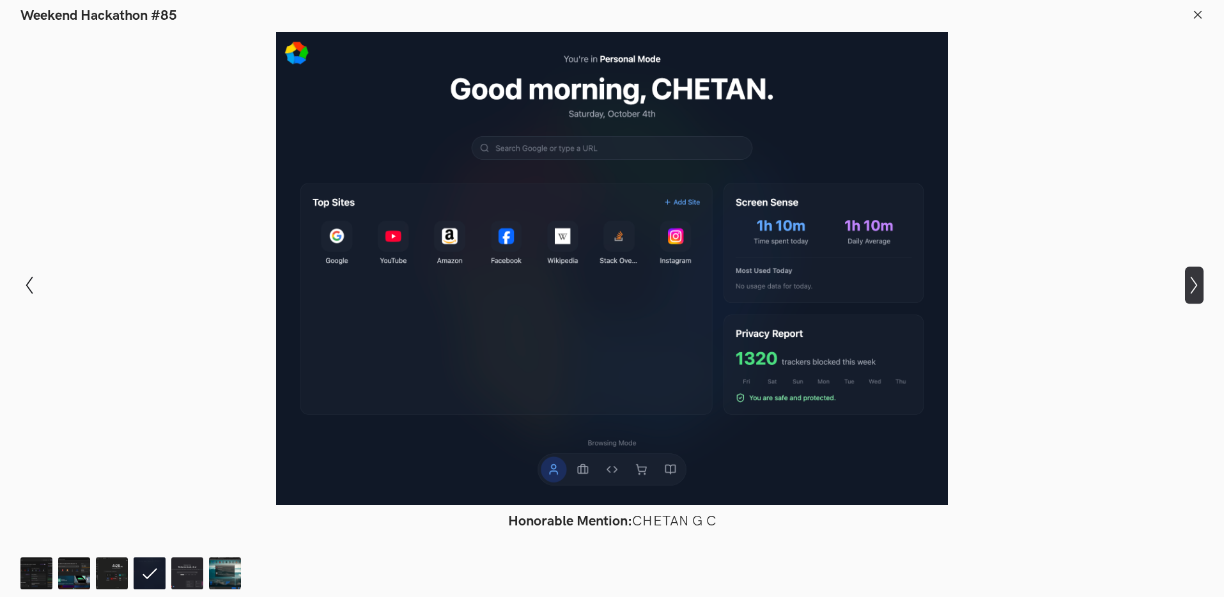
click at [1195, 281] on icon "Show next slide" at bounding box center [1194, 285] width 19 height 19
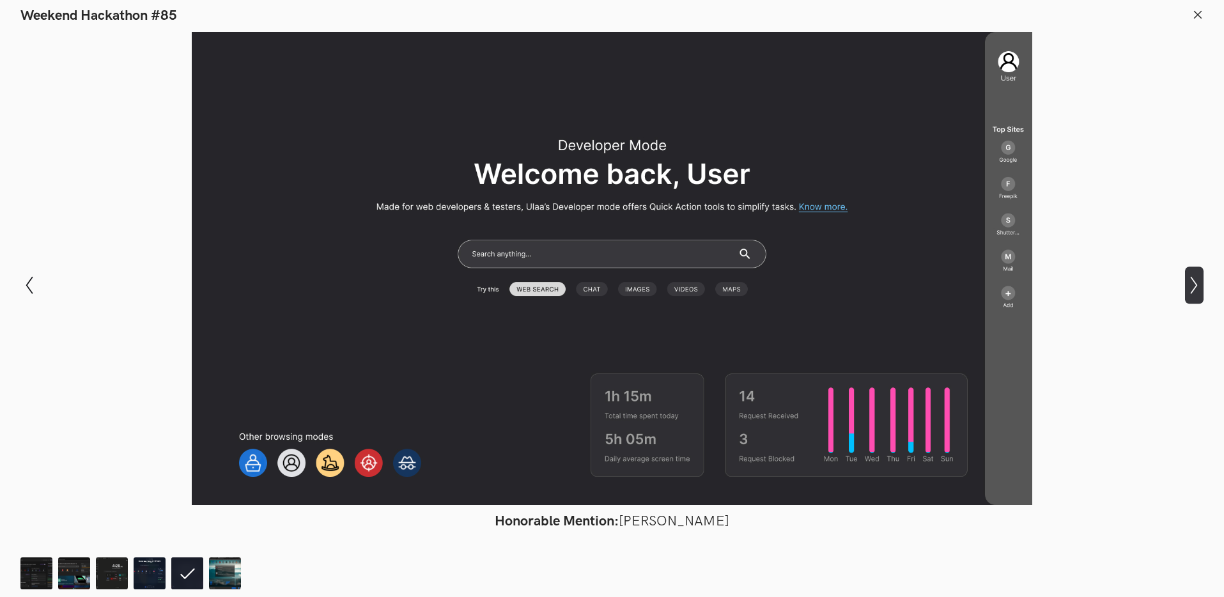
click at [1195, 281] on icon "Show next slide" at bounding box center [1194, 285] width 19 height 19
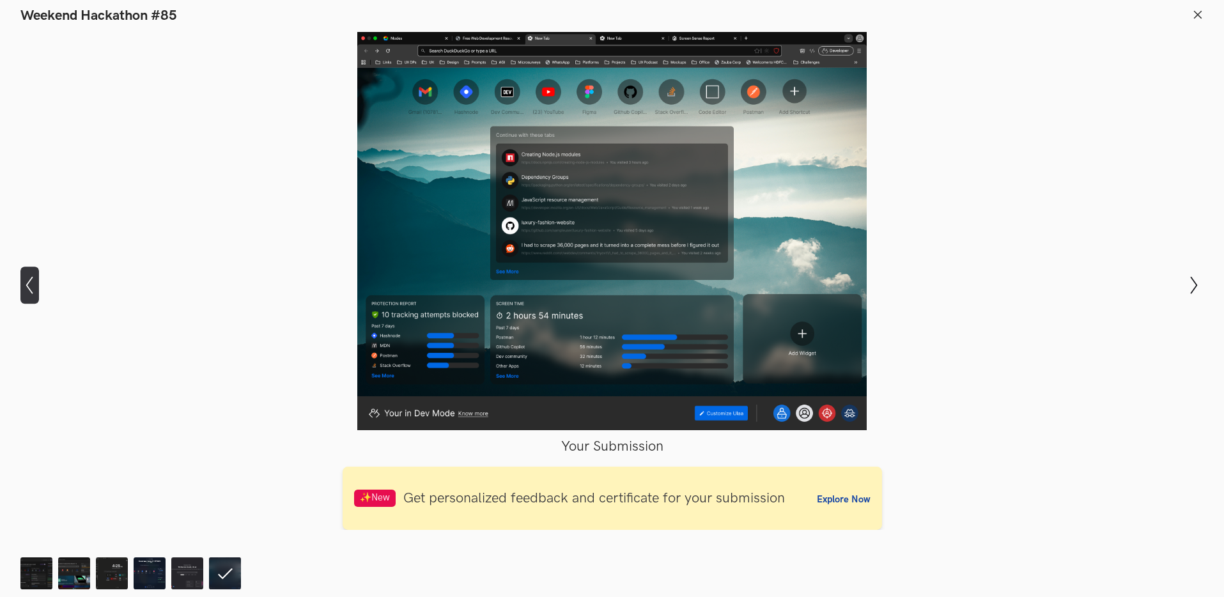
click at [30, 281] on icon "Show previous slide" at bounding box center [29, 285] width 19 height 19
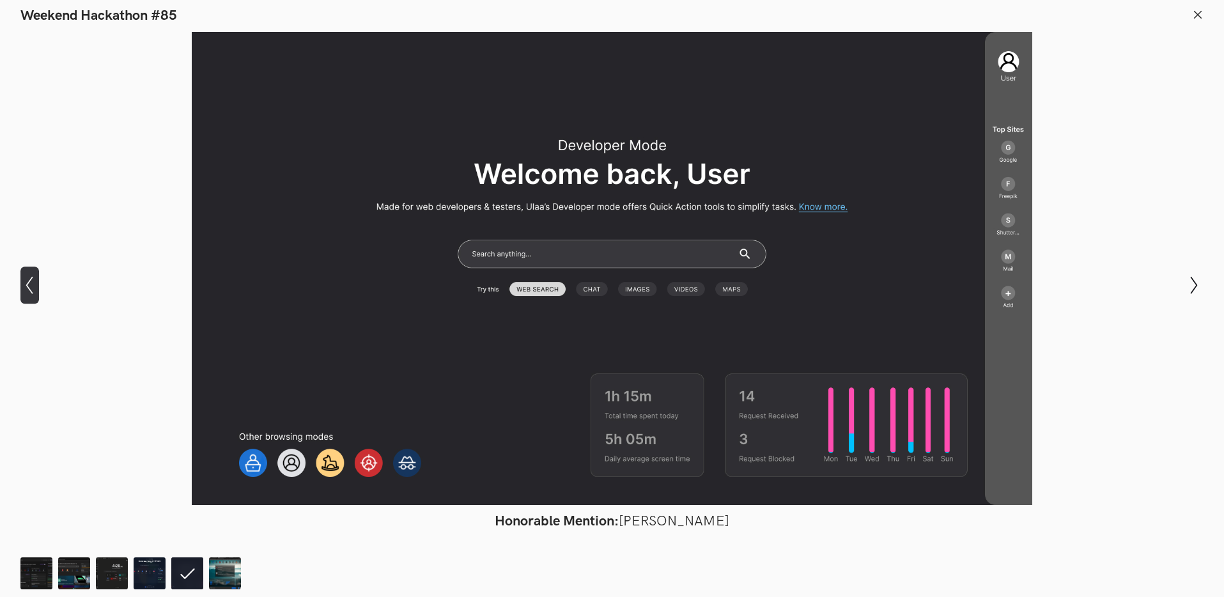
click at [30, 281] on icon "Show previous slide" at bounding box center [29, 285] width 19 height 19
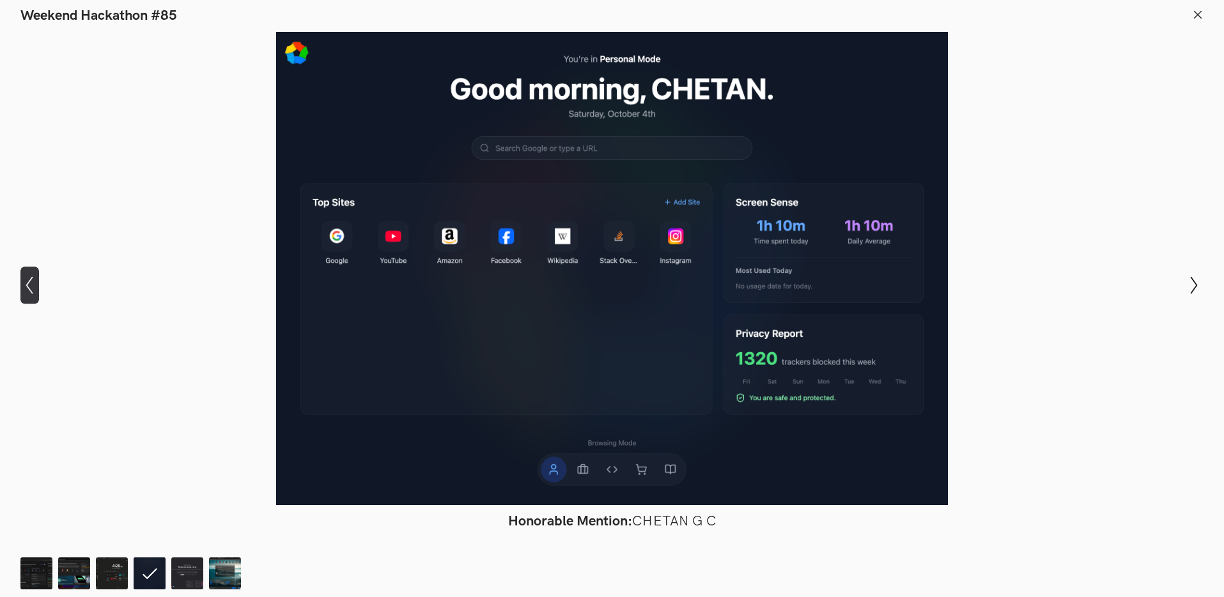
click at [30, 281] on icon "Show previous slide" at bounding box center [29, 285] width 19 height 19
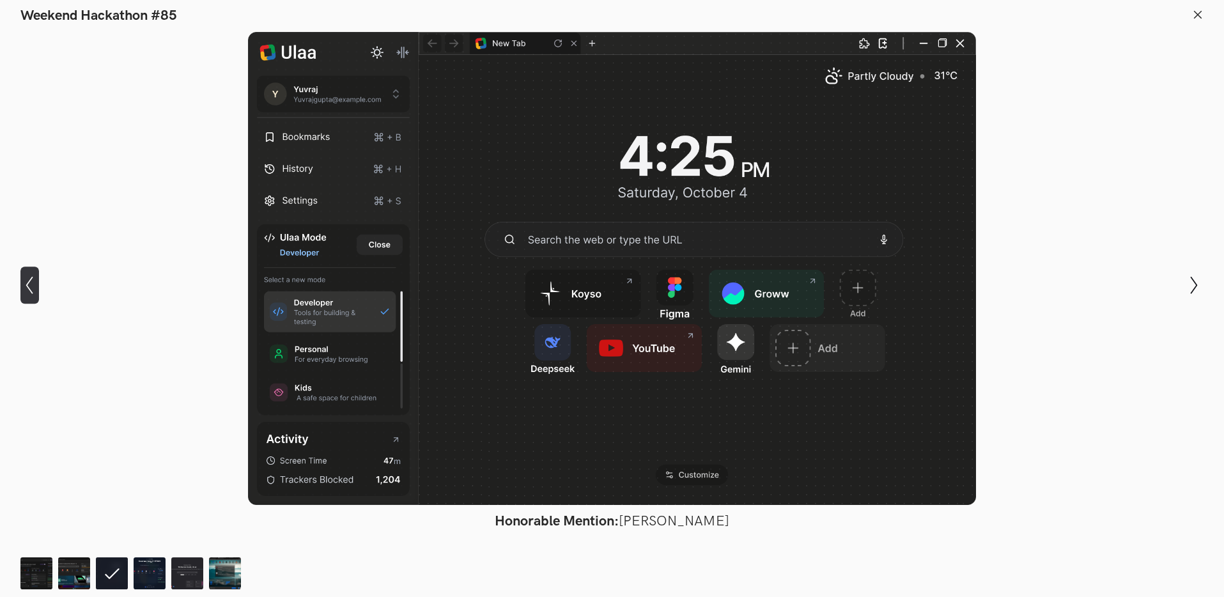
click at [30, 281] on icon "Show previous slide" at bounding box center [29, 285] width 19 height 19
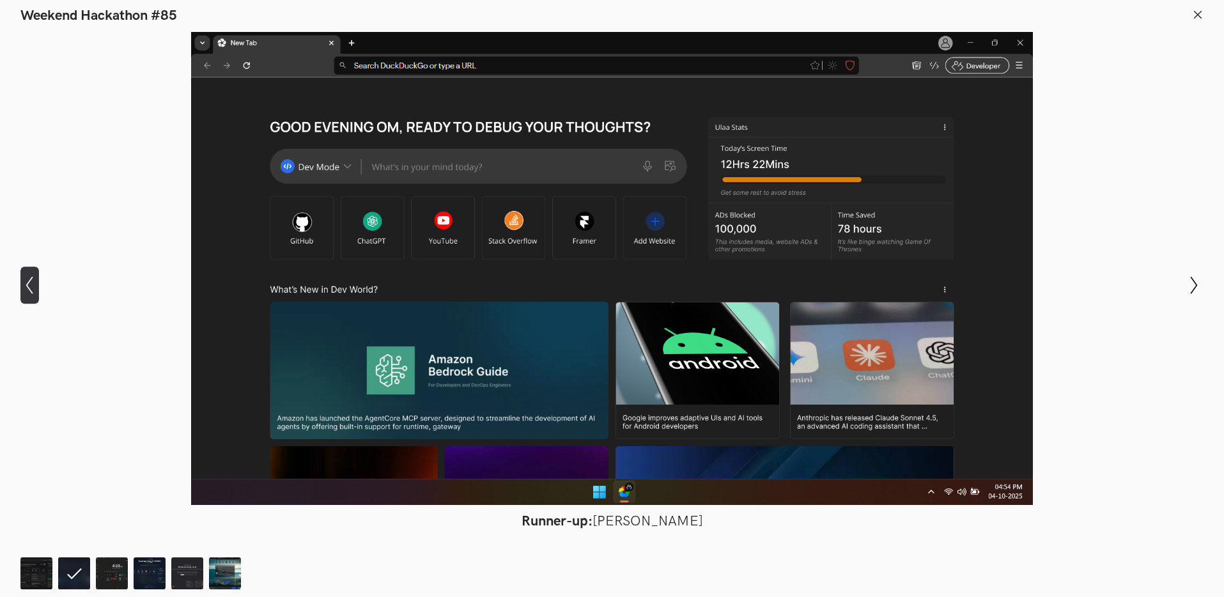
click at [30, 281] on icon "Show previous slide" at bounding box center [29, 285] width 19 height 19
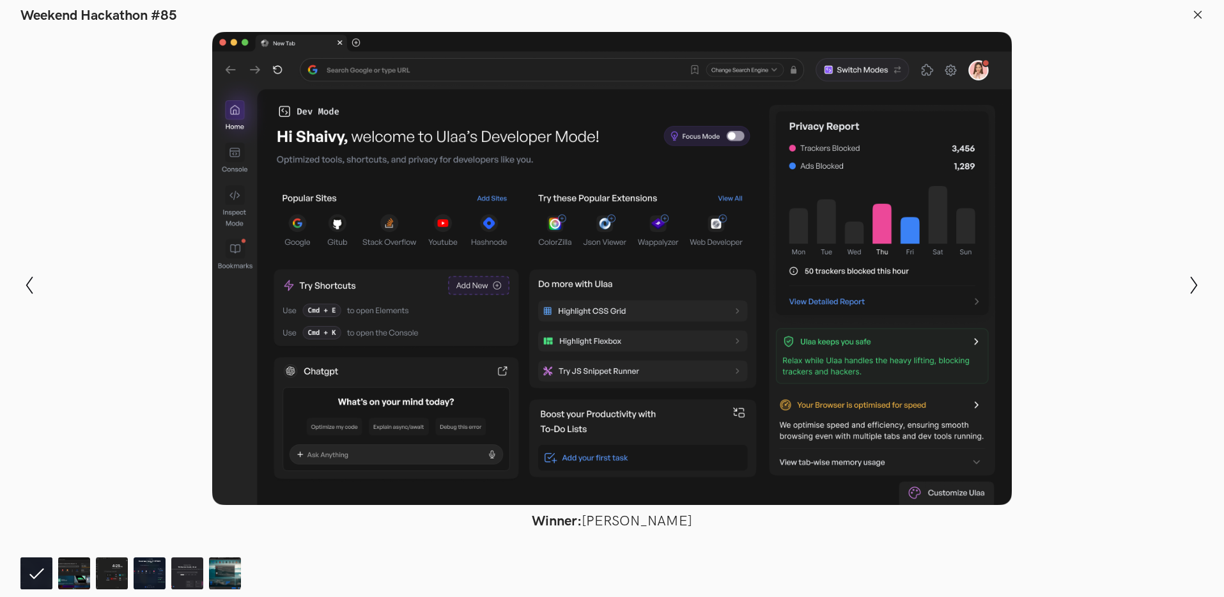
scroll to position [730, 0]
click at [1182, 125] on div "Modal Gallery Slideshow Winner: [PERSON_NAME] Runner-up: [PERSON_NAME] Honorabl…" at bounding box center [612, 284] width 1224 height 521
click at [1198, 14] on icon at bounding box center [1198, 15] width 12 height 12
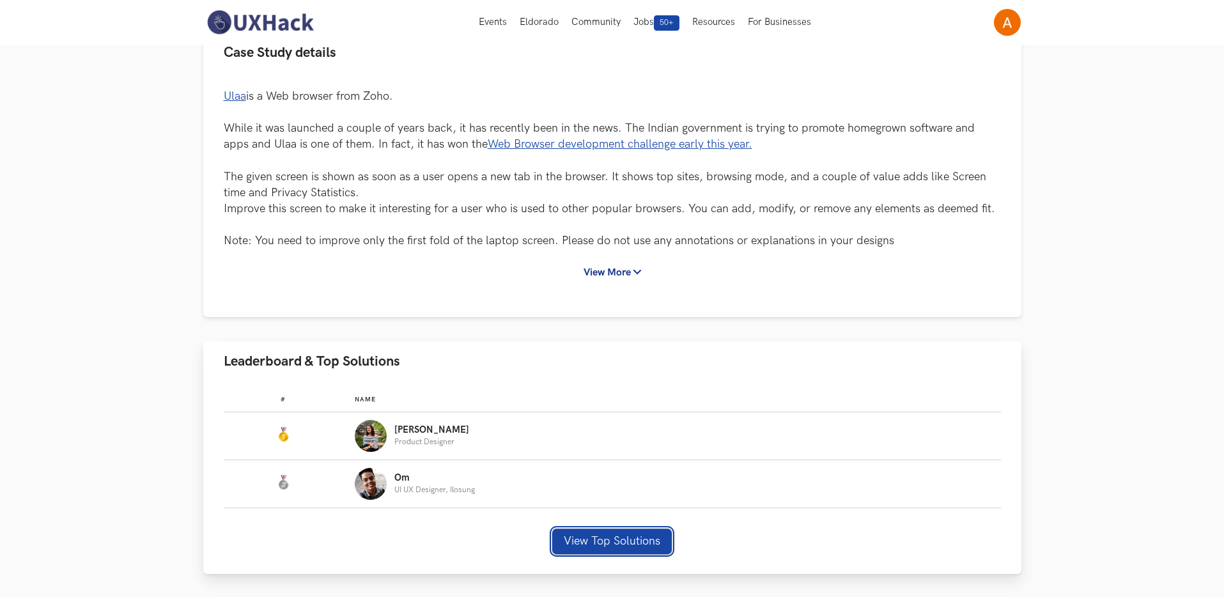
scroll to position [0, 0]
